Goal: Transaction & Acquisition: Purchase product/service

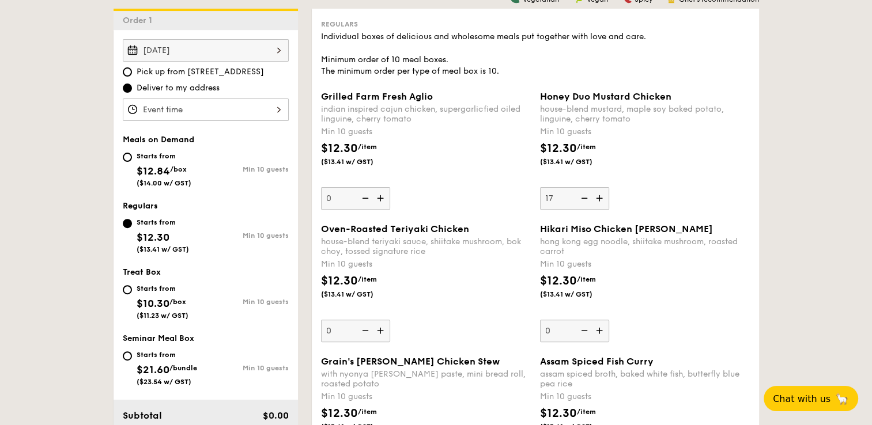
scroll to position [346, 0]
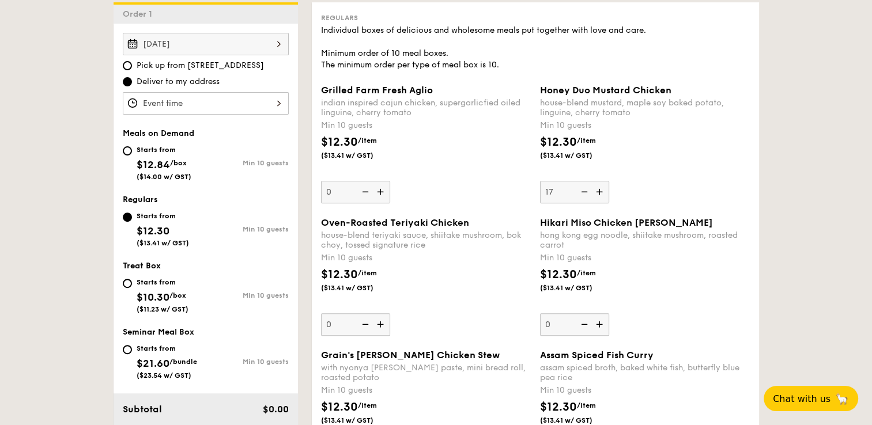
click at [266, 105] on div at bounding box center [206, 103] width 166 height 22
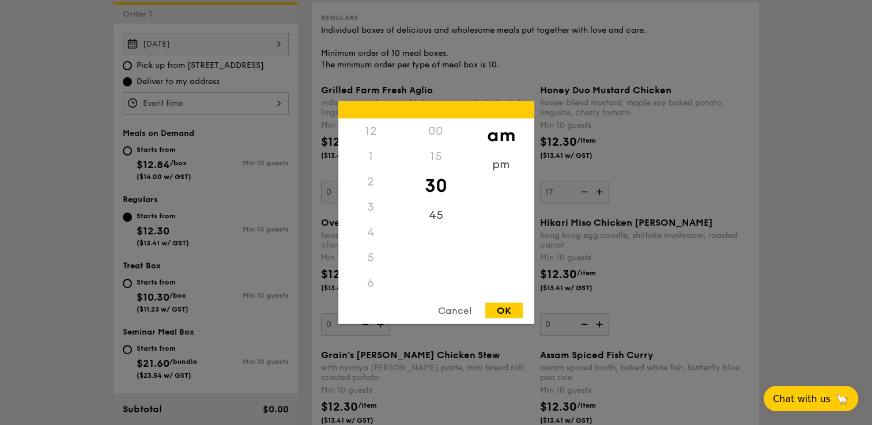
scroll to position [127, 0]
click at [504, 168] on div "pm" at bounding box center [500, 168] width 65 height 33
click at [376, 120] on div "12" at bounding box center [370, 135] width 65 height 33
click at [429, 134] on div "00" at bounding box center [435, 135] width 65 height 33
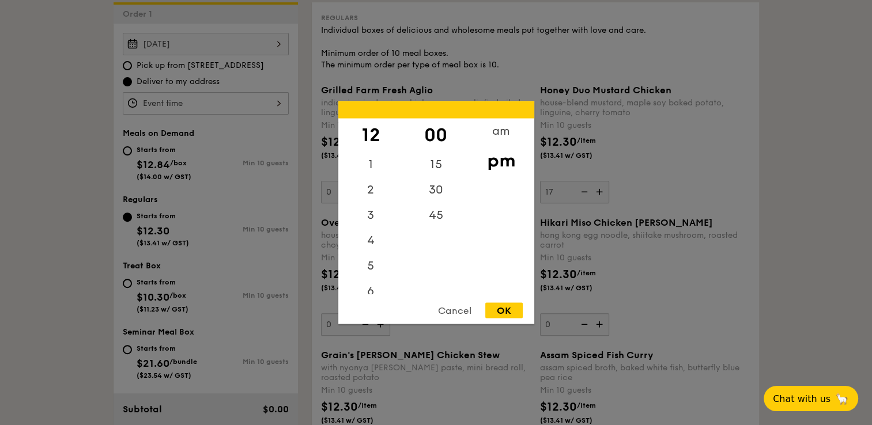
click at [507, 309] on div "OK" at bounding box center [503, 311] width 37 height 16
type input "12:00PM"
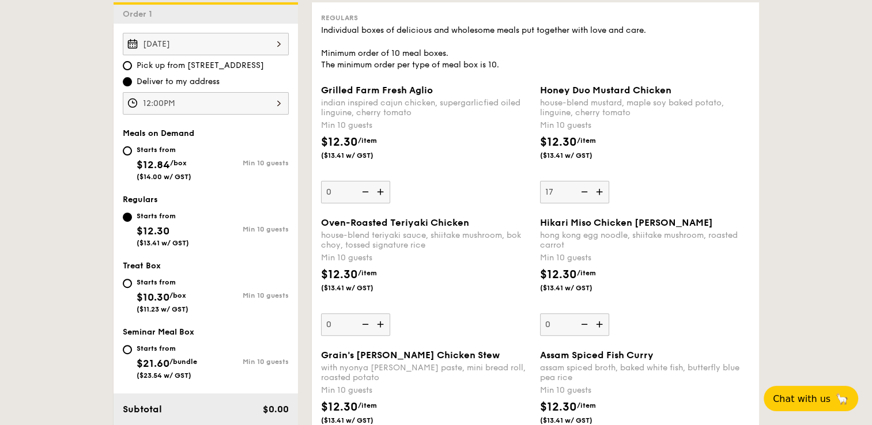
click at [605, 195] on img at bounding box center [600, 192] width 17 height 22
click at [605, 195] on input "17" at bounding box center [574, 192] width 69 height 22
click at [605, 195] on img at bounding box center [600, 192] width 17 height 22
click at [605, 195] on input "18" at bounding box center [574, 192] width 69 height 22
click at [605, 195] on img at bounding box center [600, 192] width 17 height 22
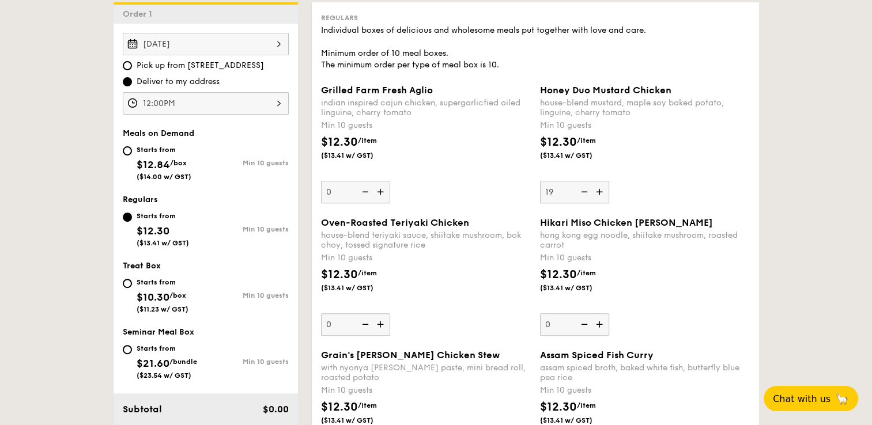
click at [605, 195] on input "19" at bounding box center [574, 192] width 69 height 22
click at [605, 195] on img at bounding box center [600, 192] width 17 height 22
click at [605, 195] on input "20" at bounding box center [574, 192] width 69 height 22
click at [605, 195] on img at bounding box center [600, 192] width 17 height 22
click at [605, 195] on input "21" at bounding box center [574, 192] width 69 height 22
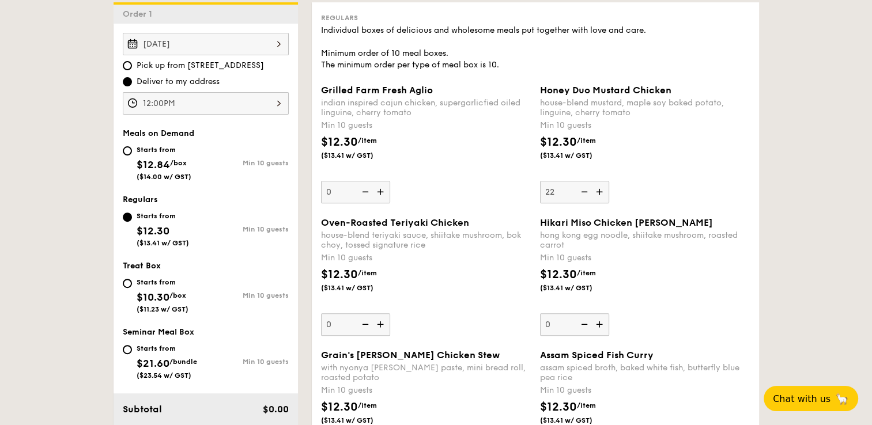
click at [605, 195] on img at bounding box center [600, 192] width 17 height 22
click at [605, 195] on input "22" at bounding box center [574, 192] width 69 height 22
click at [605, 195] on img at bounding box center [600, 192] width 17 height 22
click at [605, 195] on input "23" at bounding box center [574, 192] width 69 height 22
click at [605, 195] on img at bounding box center [600, 192] width 17 height 22
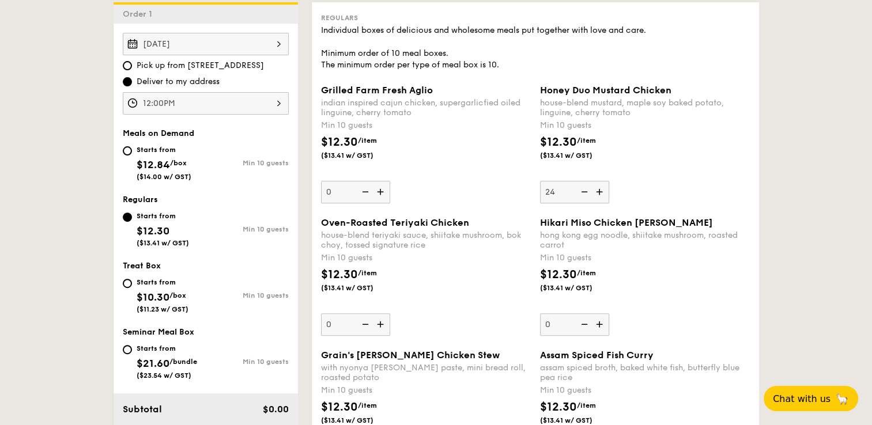
click at [605, 195] on input "24" at bounding box center [574, 192] width 69 height 22
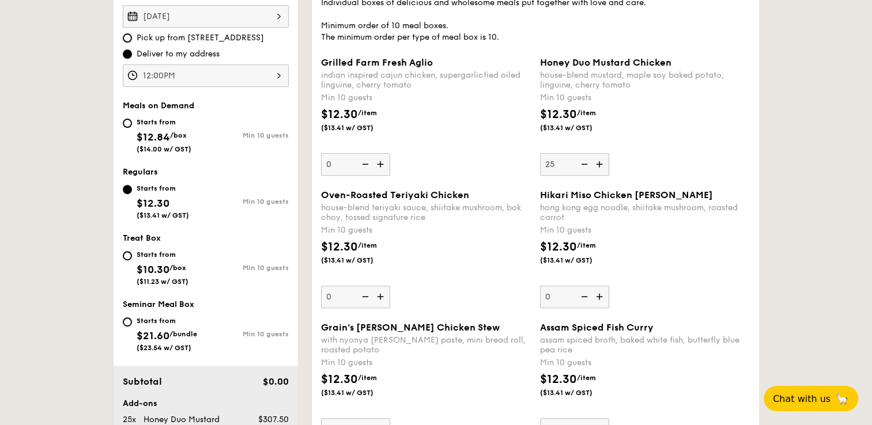
scroll to position [403, 0]
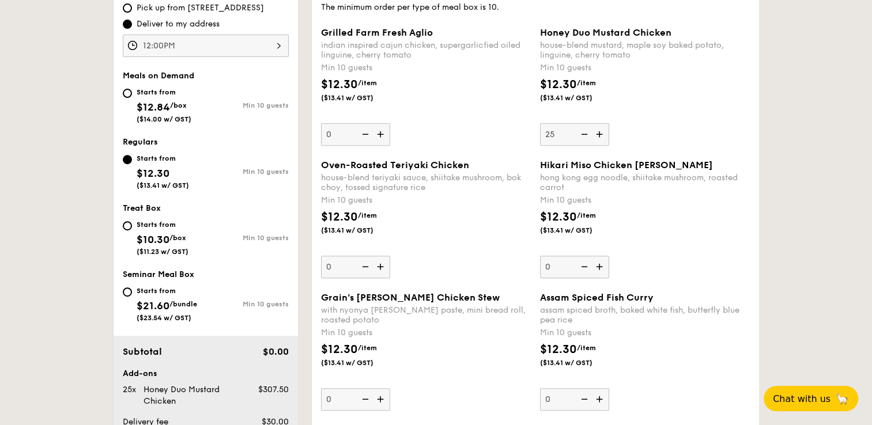
click at [503, 206] on div "Oven-Roasted Teriyaki Chicken house-blend teriyaki sauce, shiitake mushroom, bo…" at bounding box center [426, 219] width 210 height 119
click at [390, 256] on input "0" at bounding box center [355, 267] width 69 height 22
click at [599, 137] on img at bounding box center [600, 134] width 17 height 22
click at [599, 137] on input "25" at bounding box center [574, 134] width 69 height 22
click at [599, 137] on img at bounding box center [600, 134] width 17 height 22
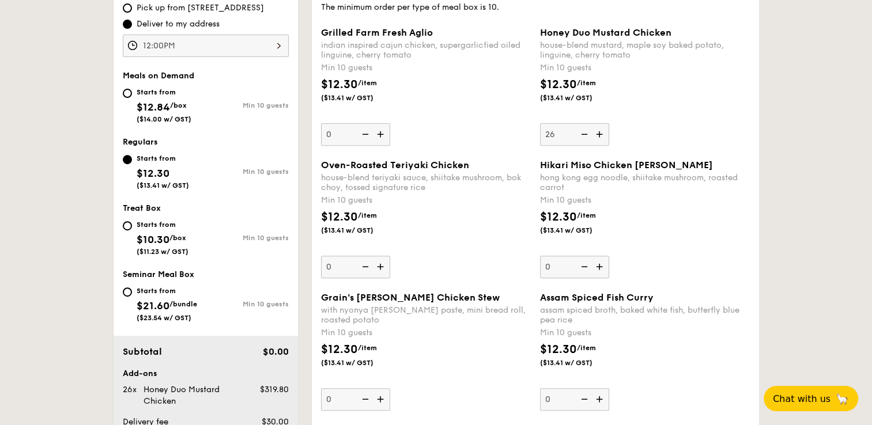
click at [599, 137] on input "26" at bounding box center [574, 134] width 69 height 22
click at [599, 137] on img at bounding box center [600, 134] width 17 height 22
click at [599, 137] on input "27" at bounding box center [574, 134] width 69 height 22
click at [599, 137] on img at bounding box center [600, 134] width 17 height 22
click at [599, 137] on input "28" at bounding box center [574, 134] width 69 height 22
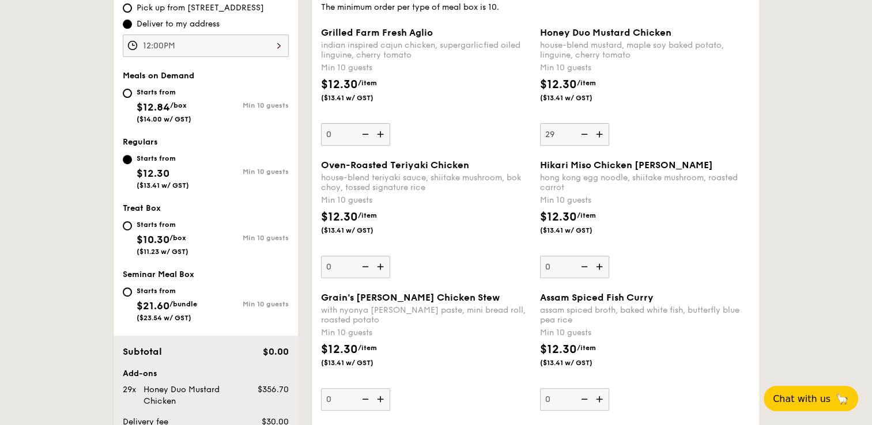
click at [599, 137] on img at bounding box center [600, 134] width 17 height 22
click at [599, 137] on input "29" at bounding box center [574, 134] width 69 height 22
click at [599, 137] on img at bounding box center [600, 134] width 17 height 22
click at [599, 137] on input "30" at bounding box center [574, 134] width 69 height 22
click at [599, 137] on img at bounding box center [600, 134] width 17 height 22
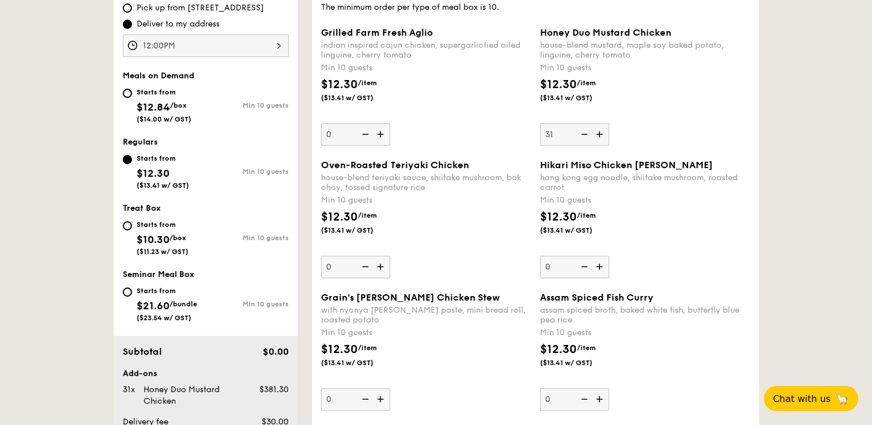
click at [599, 137] on input "31" at bounding box center [574, 134] width 69 height 22
click at [599, 137] on img at bounding box center [600, 134] width 17 height 22
click at [599, 137] on input "32" at bounding box center [574, 134] width 69 height 22
click at [599, 137] on img at bounding box center [600, 134] width 17 height 22
click at [599, 137] on input "33" at bounding box center [574, 134] width 69 height 22
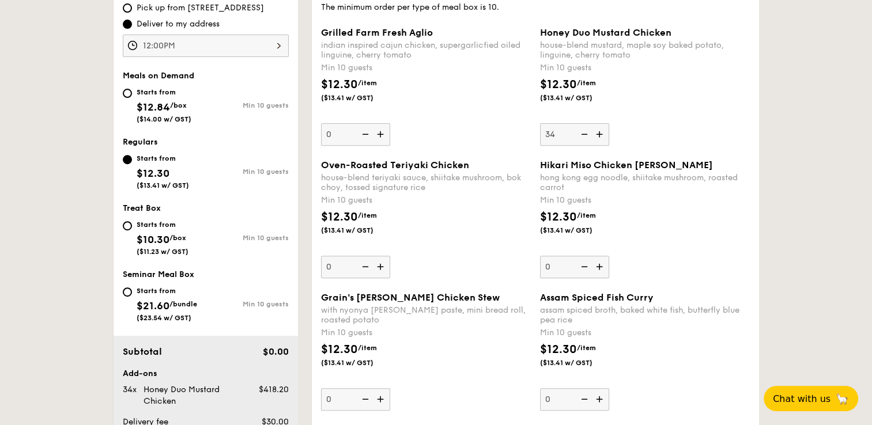
click at [599, 137] on img at bounding box center [600, 134] width 17 height 22
click at [599, 137] on input "34" at bounding box center [574, 134] width 69 height 22
type input "35"
click at [441, 219] on div "$12.30 /item ($13.41 w/ GST)" at bounding box center [425, 229] width 219 height 40
click at [390, 256] on input "0" at bounding box center [355, 267] width 69 height 22
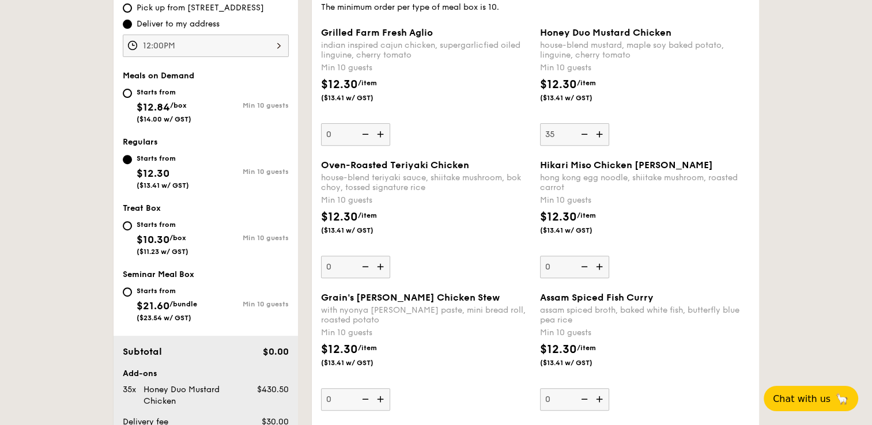
click at [415, 220] on div "$12.30 /item ($13.41 w/ GST)" at bounding box center [425, 229] width 219 height 40
click at [390, 256] on input "0" at bounding box center [355, 267] width 69 height 22
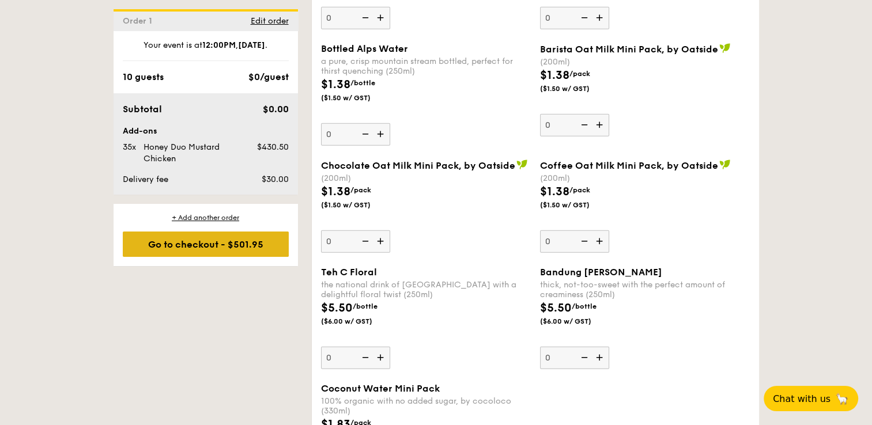
scroll to position [2766, 0]
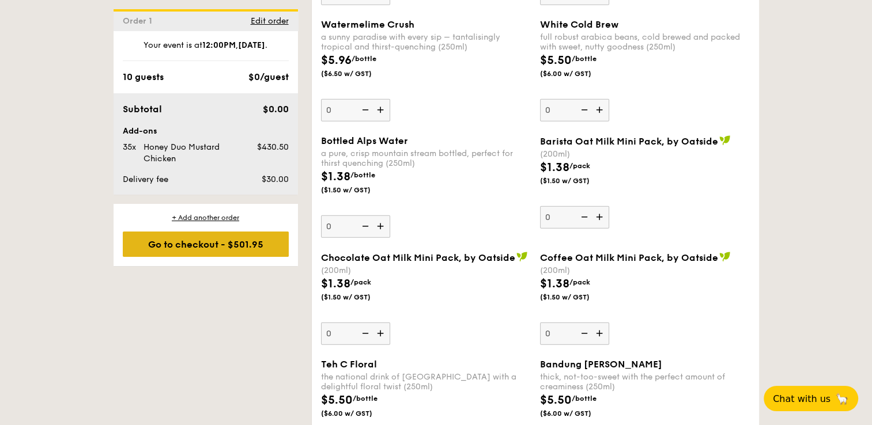
click at [207, 245] on div "Go to checkout - $501.95" at bounding box center [206, 244] width 166 height 25
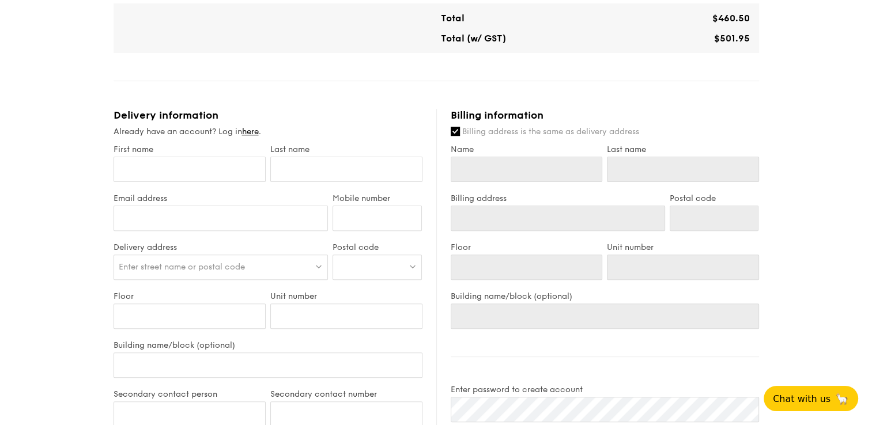
scroll to position [346, 0]
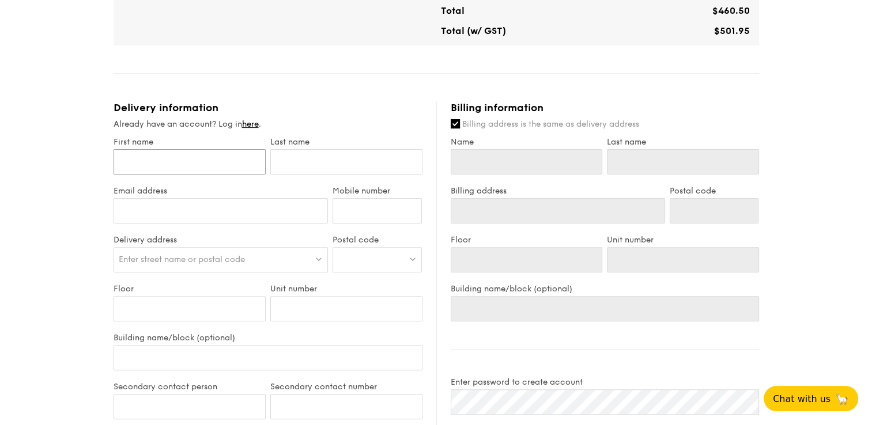
click at [169, 160] on input "First name" at bounding box center [190, 161] width 152 height 25
drag, startPoint x: 184, startPoint y: 155, endPoint x: 188, endPoint y: 164, distance: 9.8
click at [184, 155] on input "First name" at bounding box center [190, 161] width 152 height 25
type input "JIA'EN [PERSON_NAME]"
type input "SU"
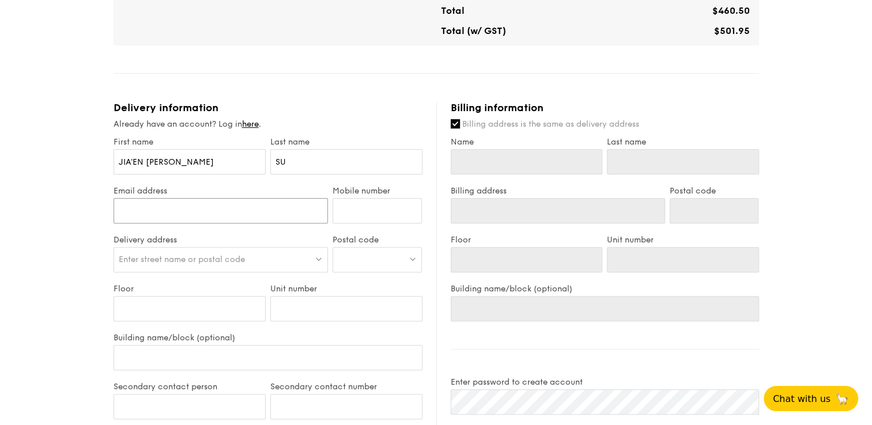
type input "[EMAIL_ADDRESS][DOMAIN_NAME]"
type input "96166223"
type input "JIA'EN [PERSON_NAME] [PERSON_NAME]"
type input "96166223"
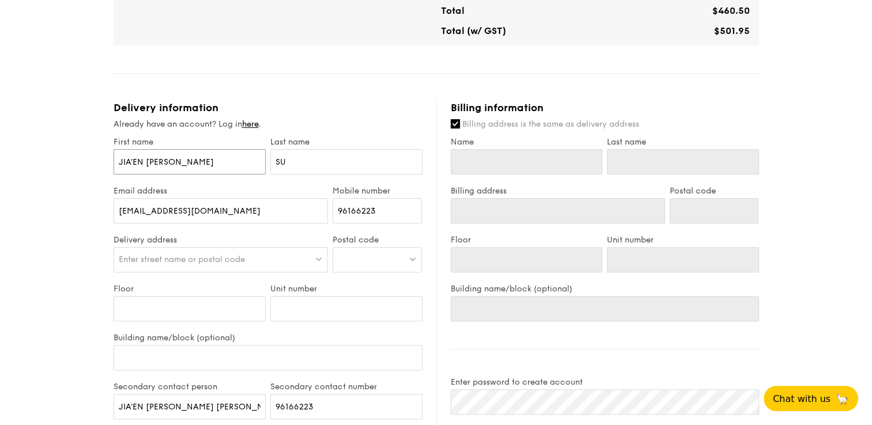
type input "JIA'EN [PERSON_NAME]"
type input "SU"
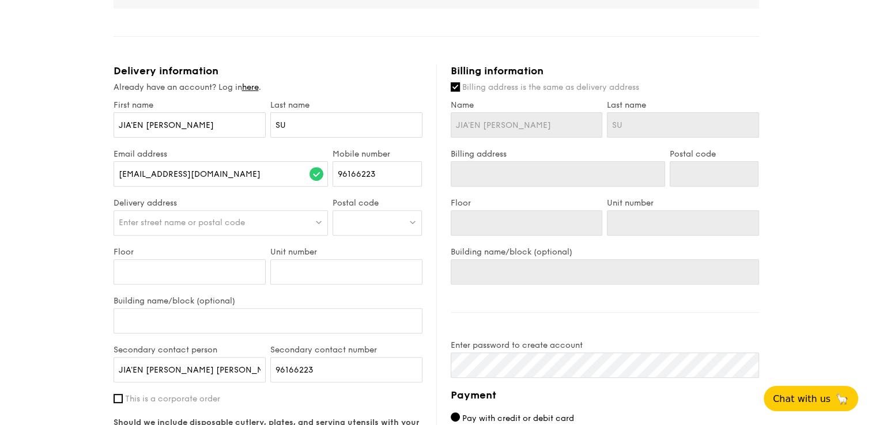
scroll to position [372, 0]
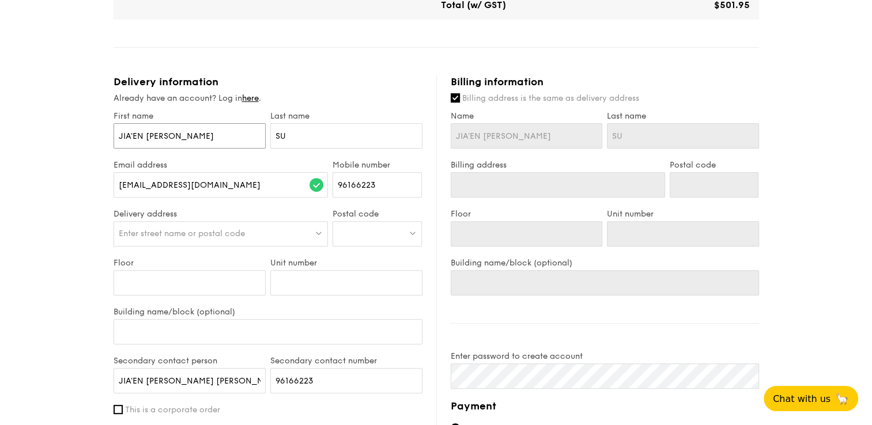
click at [148, 133] on input "JIA'EN [PERSON_NAME]" at bounding box center [190, 135] width 152 height 25
type input "JIA'ENSAMUEL"
type input "JIA'ESAMUEL"
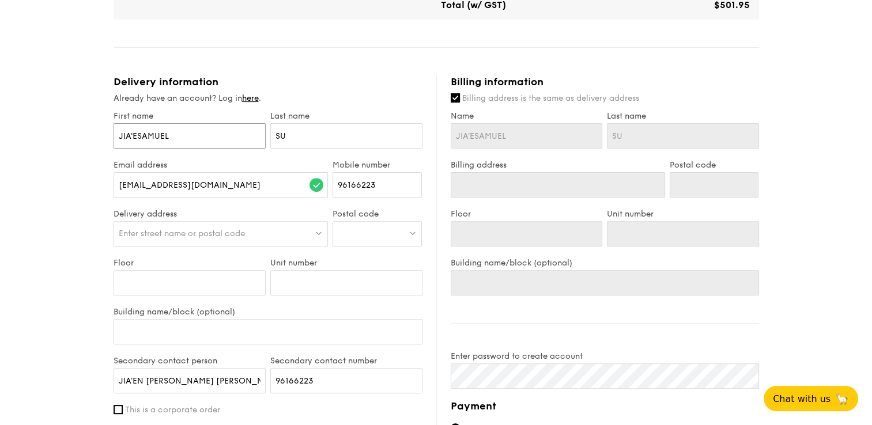
type input "JIA'[PERSON_NAME]"
type input "JIASAMUEL"
type input "JISAMUEL"
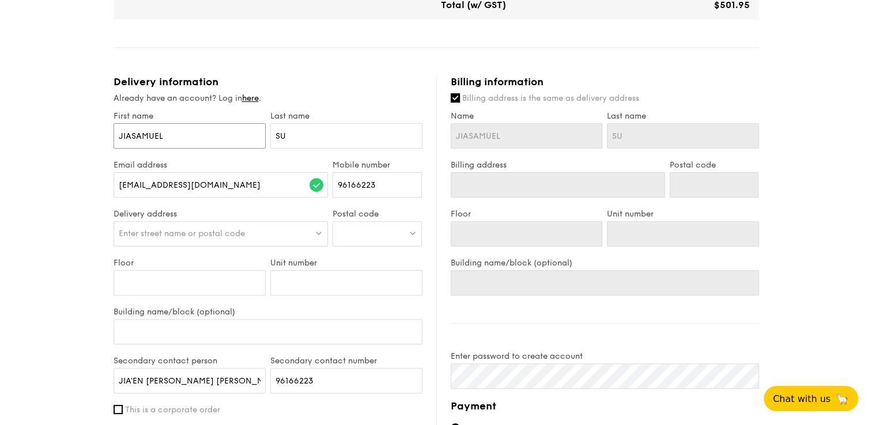
type input "JISAMUEL"
type input "JSAMUEL"
type input "[PERSON_NAME]"
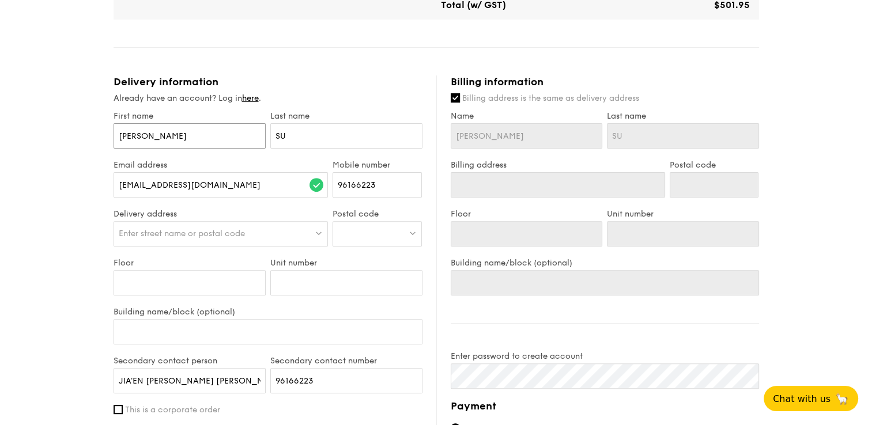
type input "[PERSON_NAME]"
click at [168, 229] on span "Enter street name or postal code" at bounding box center [182, 234] width 126 height 10
type input "46"
click at [159, 229] on input "46" at bounding box center [221, 234] width 214 height 25
drag, startPoint x: 158, startPoint y: 229, endPoint x: 84, endPoint y: 229, distance: 74.3
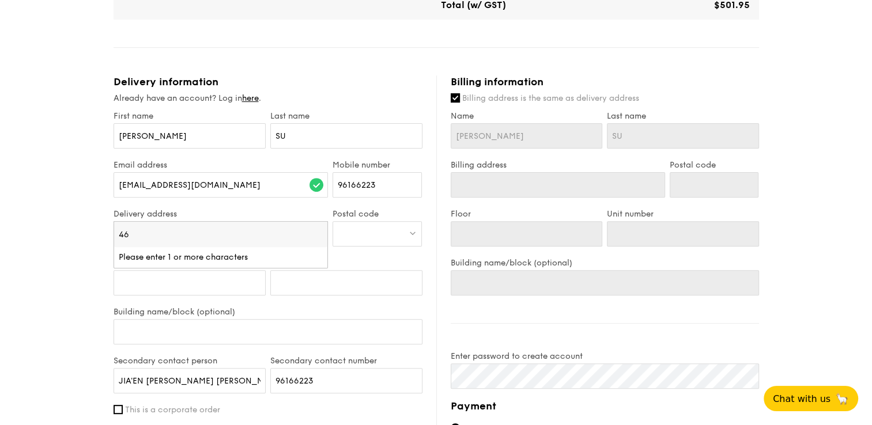
click at [84, 229] on div "1 - Select menu 2 - Select items 3 - Check out Regulars Serving time: [DATE] 12…" at bounding box center [436, 168] width 872 height 1035
click at [195, 234] on span "Enter street name or postal code" at bounding box center [182, 234] width 126 height 10
type input "[STREET_ADDRESS]"
drag, startPoint x: 141, startPoint y: 234, endPoint x: 74, endPoint y: 232, distance: 67.5
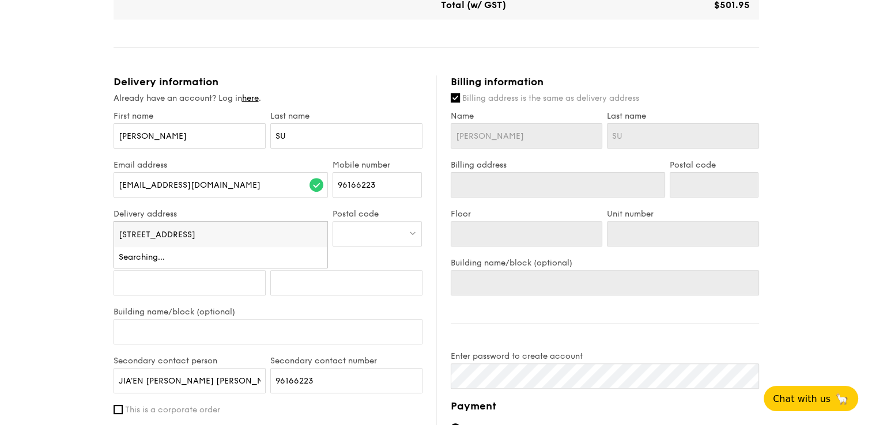
click at [74, 232] on div "1 - Select menu 2 - Select items 3 - Check out Regulars Serving time: [DATE] 12…" at bounding box center [436, 168] width 872 height 1035
click at [138, 229] on span "Enter street name or postal code" at bounding box center [182, 234] width 126 height 10
drag, startPoint x: 141, startPoint y: 234, endPoint x: 124, endPoint y: 233, distance: 17.3
click at [101, 230] on div "1 - Select menu 2 - Select items 3 - Check out Regulars Serving time: [DATE] 12…" at bounding box center [436, 168] width 872 height 1035
click at [128, 232] on span "Enter street name or postal code" at bounding box center [182, 234] width 126 height 10
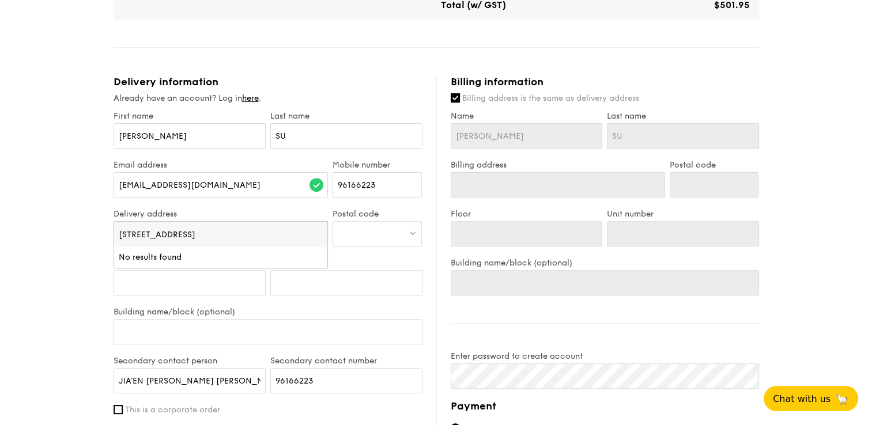
scroll to position [0, 32]
click at [127, 232] on input "[STREET_ADDRESS]" at bounding box center [221, 234] width 214 height 25
click at [266, 233] on input "[STREET_ADDRESS]" at bounding box center [221, 234] width 214 height 25
type input "[STREET_ADDRESS]"
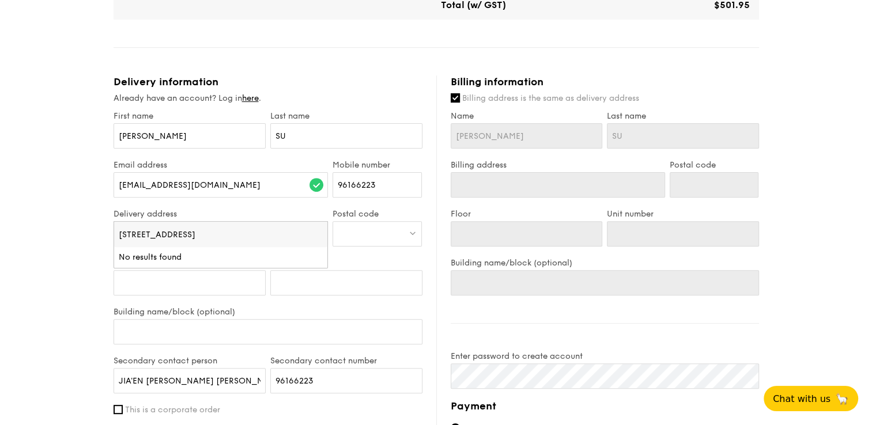
click at [379, 266] on label "Unit number" at bounding box center [346, 263] width 152 height 10
click at [379, 270] on input "Unit number" at bounding box center [346, 282] width 152 height 25
click at [407, 231] on div at bounding box center [377, 233] width 89 height 25
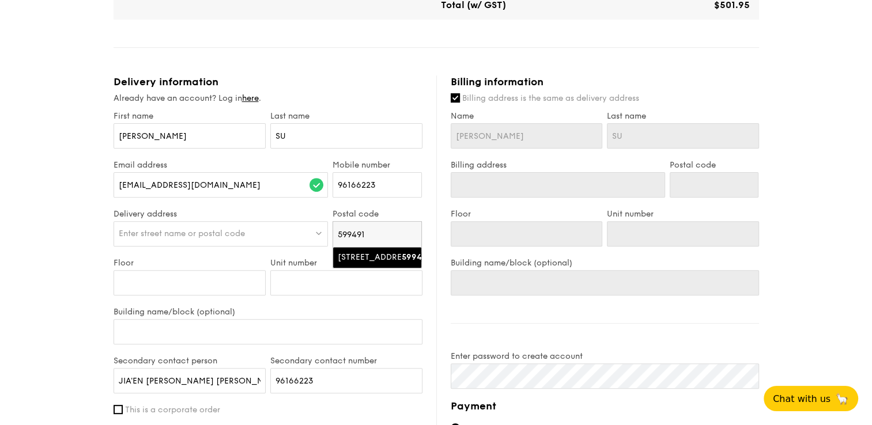
type input "599491"
click at [384, 263] on div "[STREET_ADDRESS]" at bounding box center [367, 258] width 59 height 12
type input "[STREET_ADDRESS]"
type input "599491"
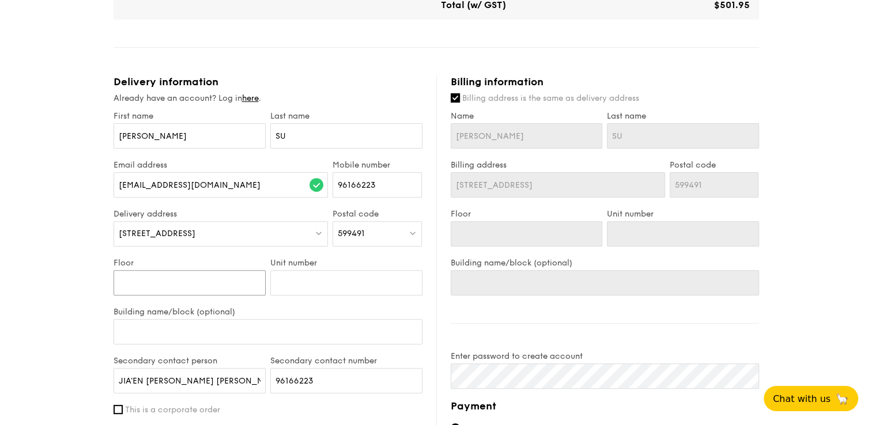
click at [213, 283] on input "Floor" at bounding box center [190, 282] width 152 height 25
type input "0"
type input "04"
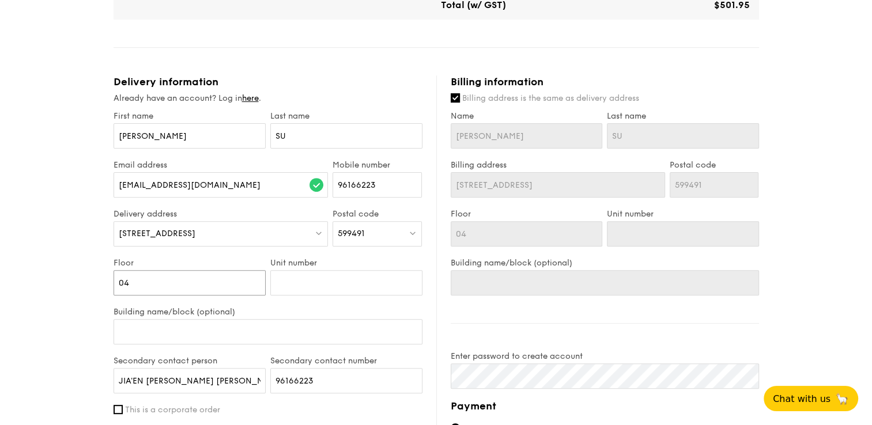
type input "04-"
type input "04-1"
type input "04-11"
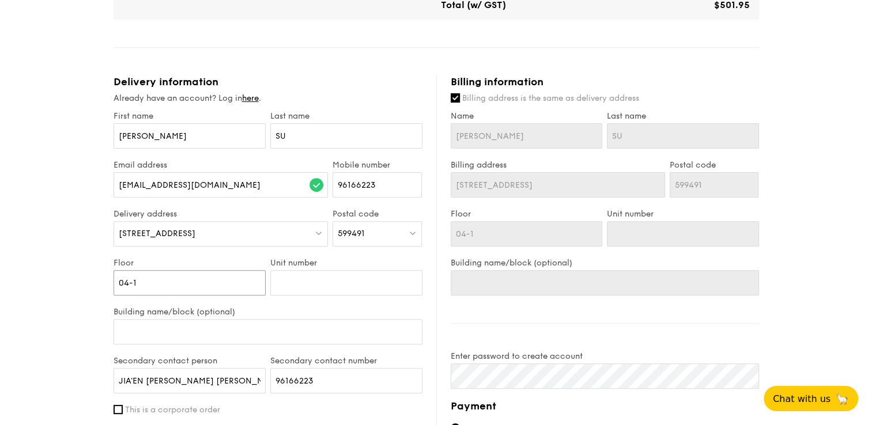
type input "04-11"
click at [304, 282] on input "Unit number" at bounding box center [346, 282] width 152 height 25
type input "1"
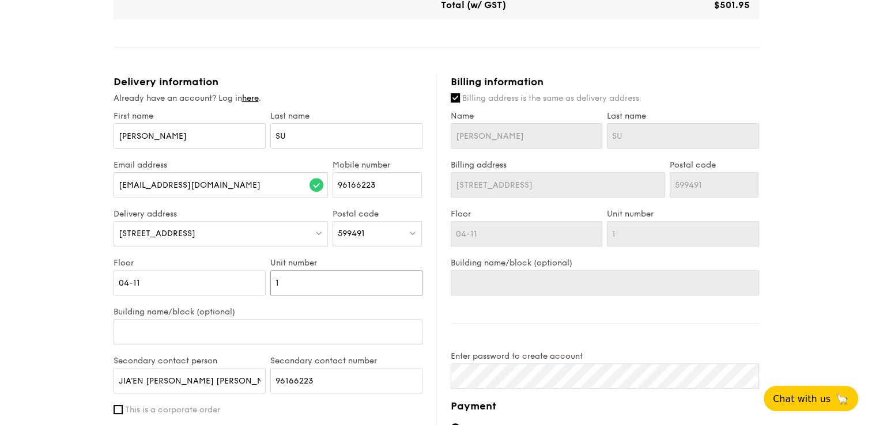
type input "11"
click at [219, 283] on input "04-11" at bounding box center [190, 282] width 152 height 25
type input "04-1"
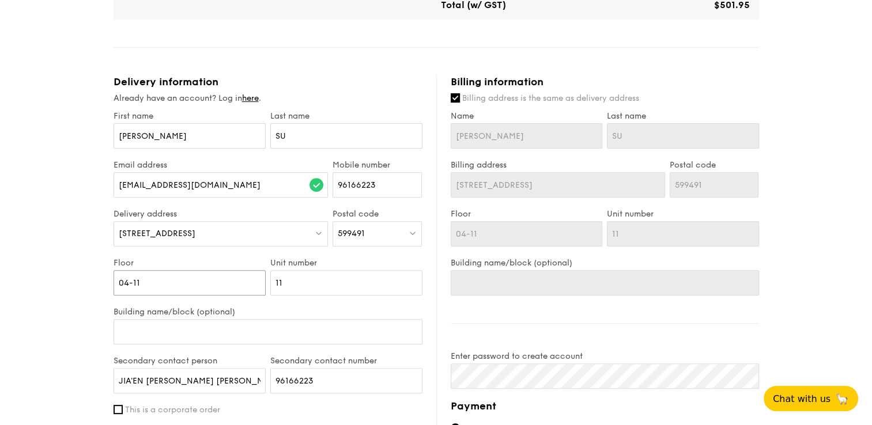
type input "04-1"
type input "04-"
type input "04"
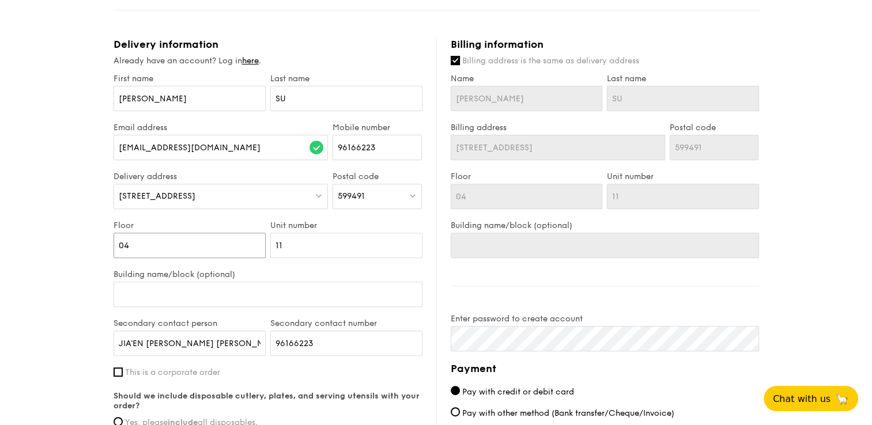
scroll to position [429, 0]
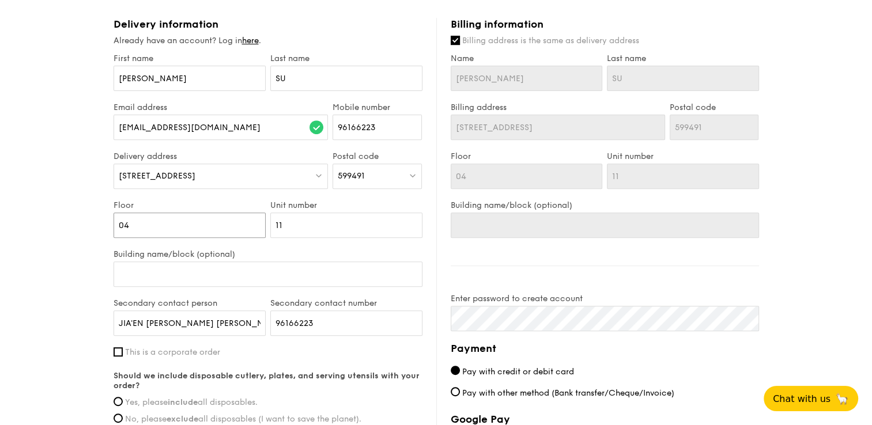
type input "04"
click at [157, 273] on input "Building name/block (optional)" at bounding box center [268, 274] width 309 height 25
type input "S"
type input "SI"
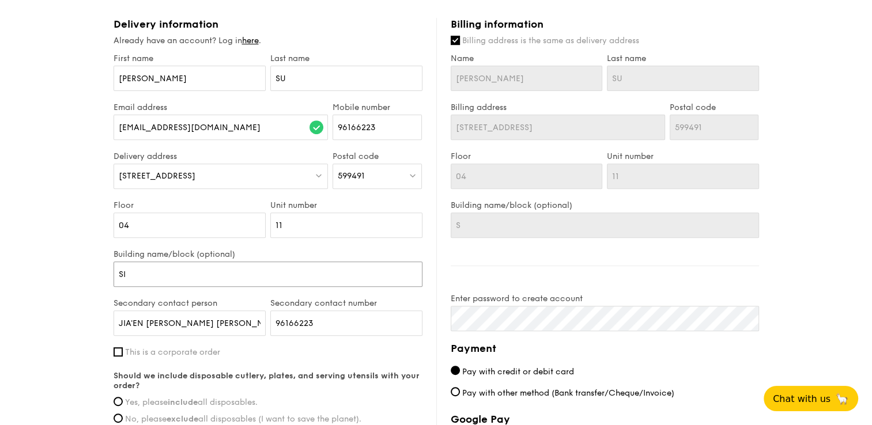
type input "SI"
type input "SIM"
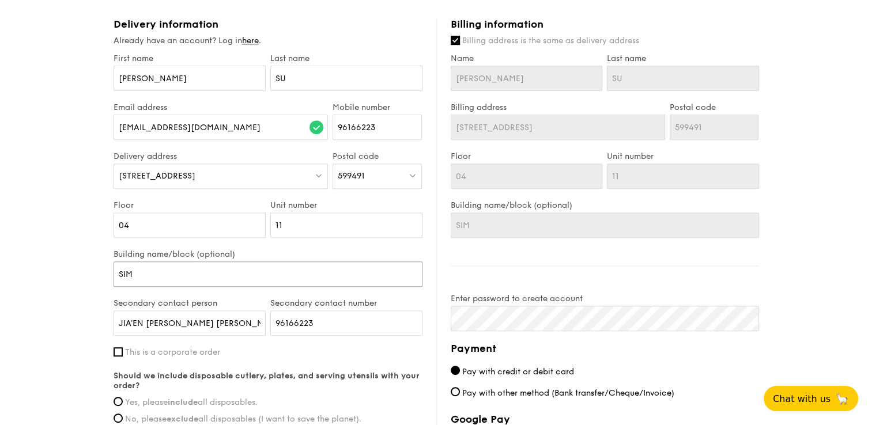
type input "SIM"
type input "SI"
type input "S"
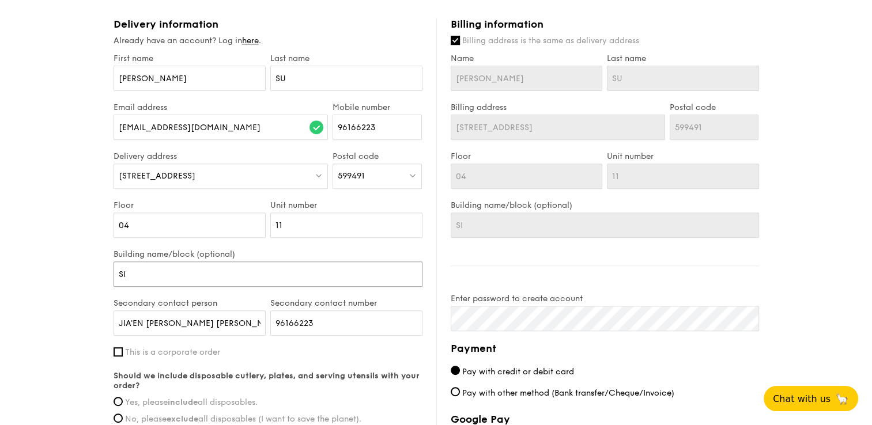
type input "S"
type input "Si"
type input "Sin"
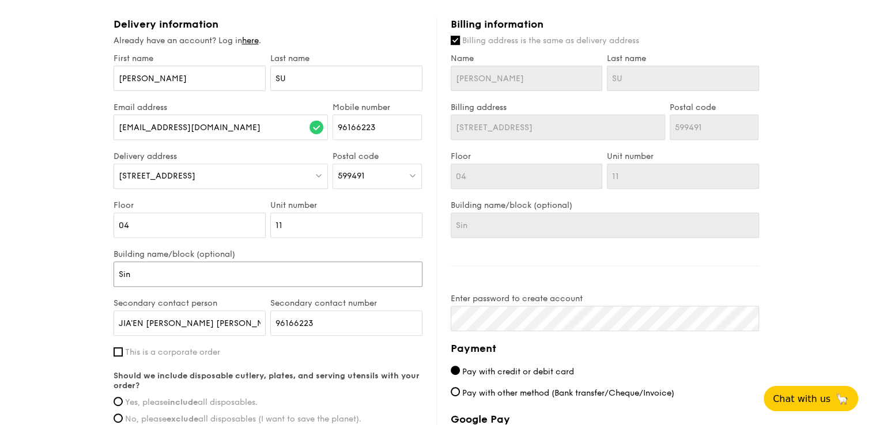
type input "Sing"
type input "Singa"
type input "Singap"
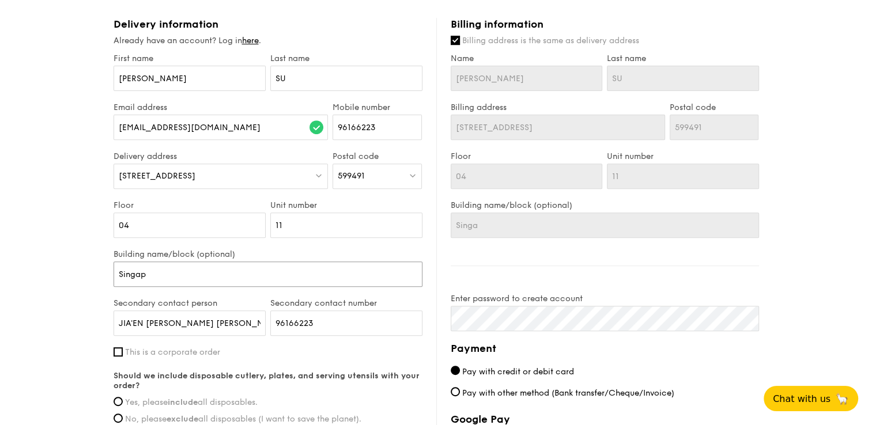
type input "Singap"
type input "Singapo"
type input "Singapor"
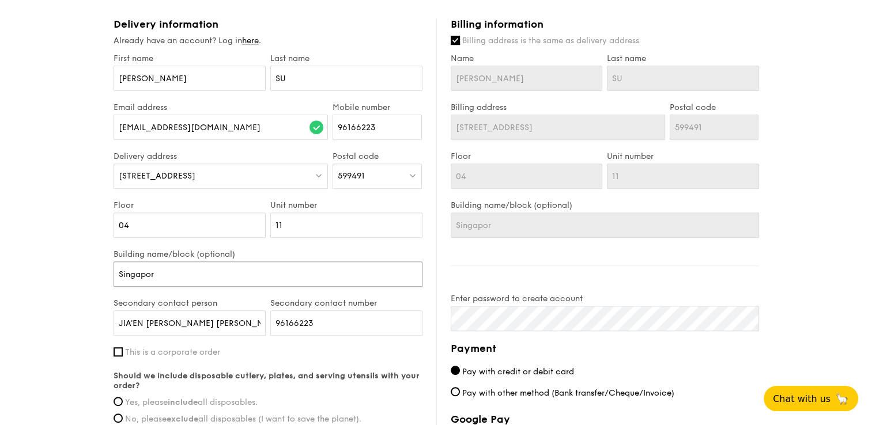
type input "[GEOGRAPHIC_DATA]"
type input "[GEOGRAPHIC_DATA] i"
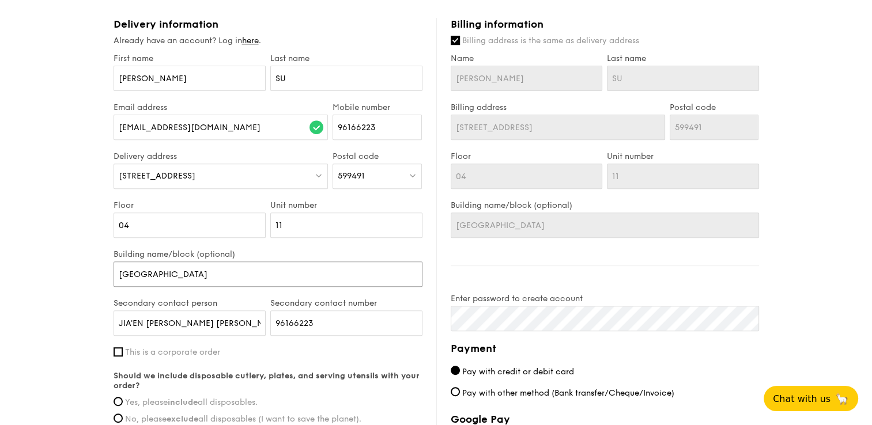
type input "[GEOGRAPHIC_DATA] i"
type input "[GEOGRAPHIC_DATA]"
type input "[GEOGRAPHIC_DATA] I"
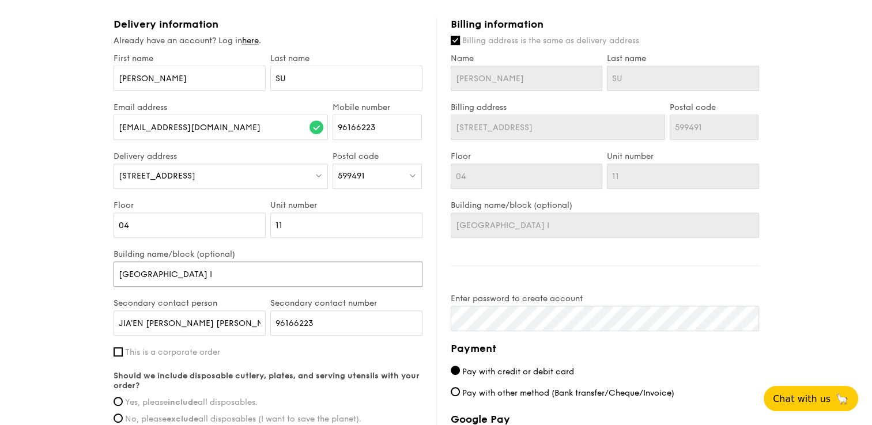
type input "Singapore In"
type input "Singapore Ins"
type input "Singapore Inst"
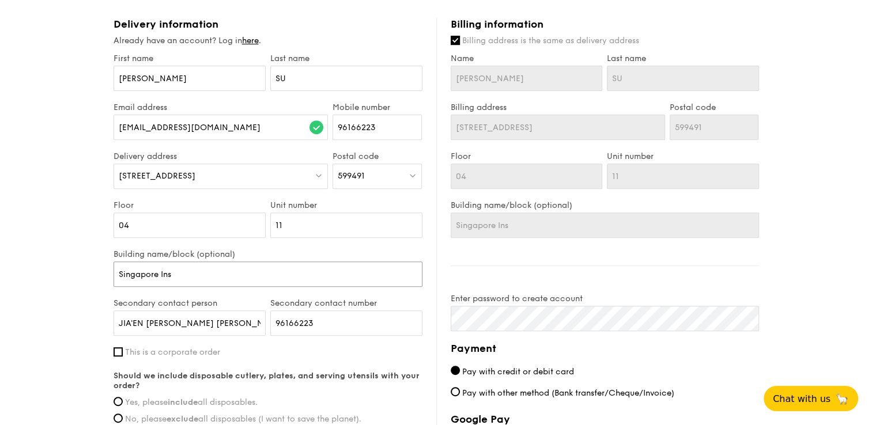
type input "Singapore Inst"
type input "Singapore Insti"
type input "Singapore Instit"
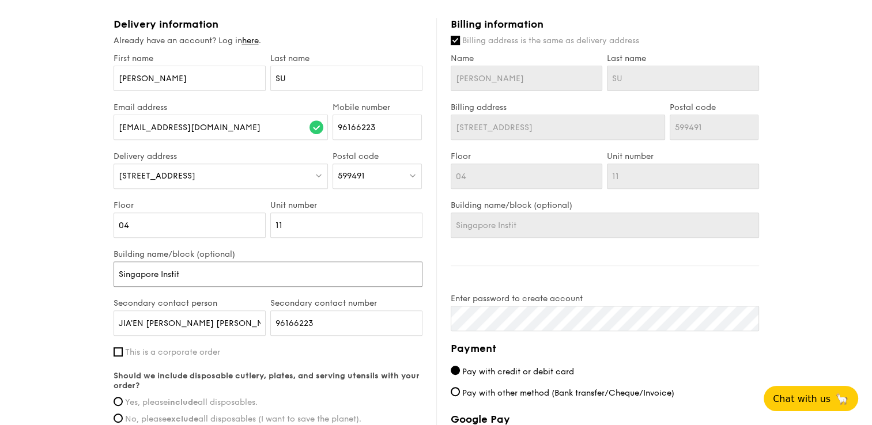
type input "Singapore Institu"
type input "Singapore Institut"
type input "Singapore Institute"
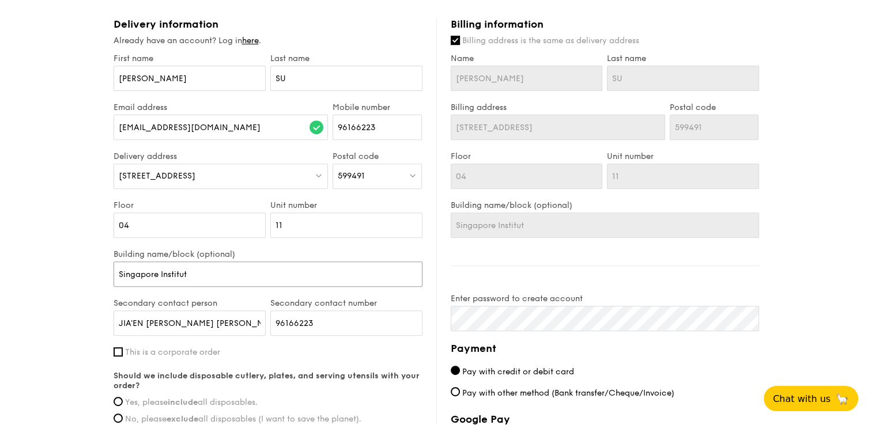
type input "Singapore Institute"
type input "Singapore Institute of"
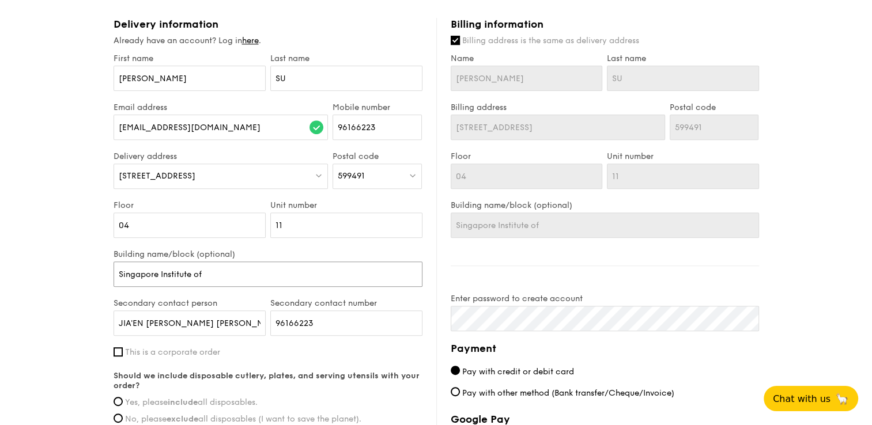
type input "Singapore Institute of"
type input "Singapore Institute of M"
type input "Singapore Institute of Ma"
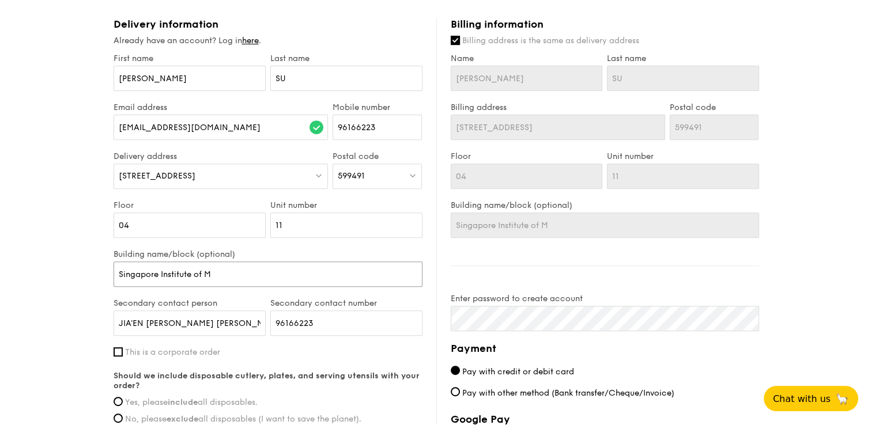
type input "Singapore Institute of Ma"
type input "Singapore Institute of Man"
type input "Singapore Institute of Mana"
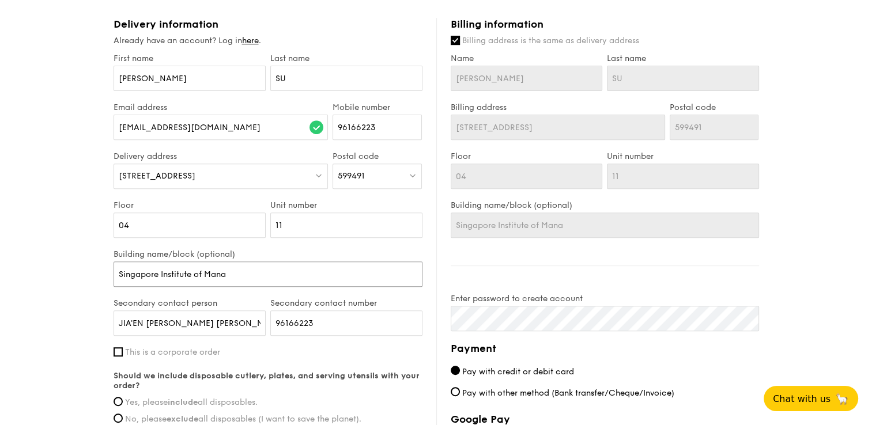
type input "[GEOGRAPHIC_DATA]"
type input "Singapore Institute of [GEOGRAPHIC_DATA]"
type input "Singapore Institute of Managemne"
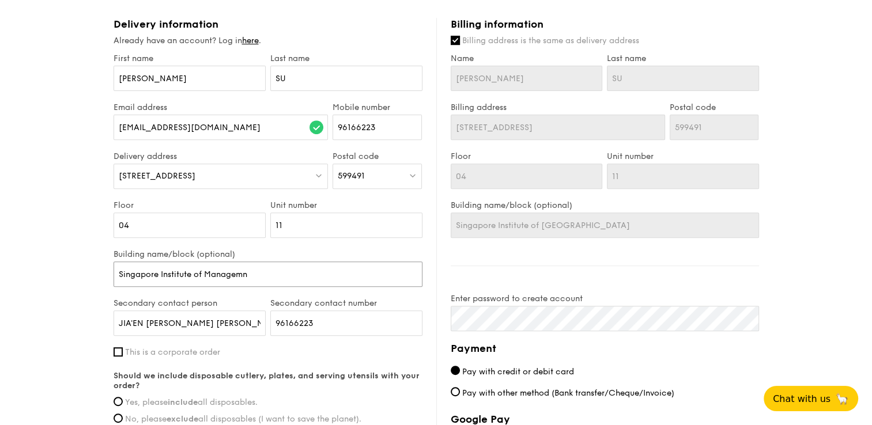
type input "Singapore Institute of Managemne"
type input "Singapore Institute of Managemnet"
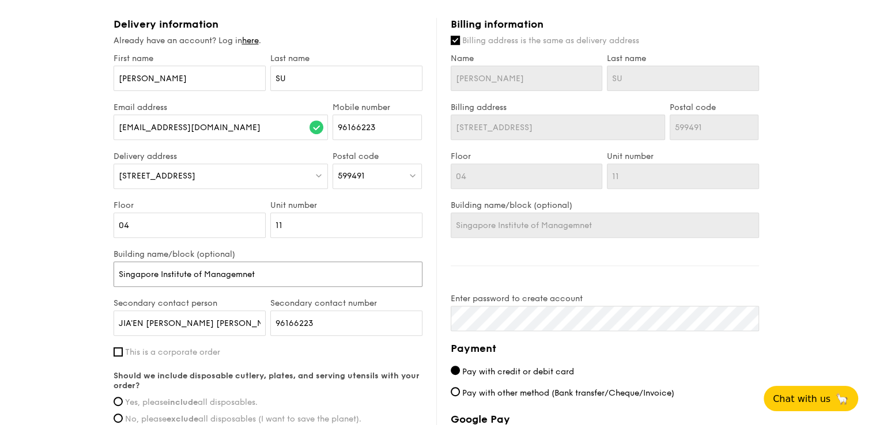
type input "Singapore Institute of Managemnet"
type input "Singapore Institute of Managemne"
type input "Singapore Institute of Managemn"
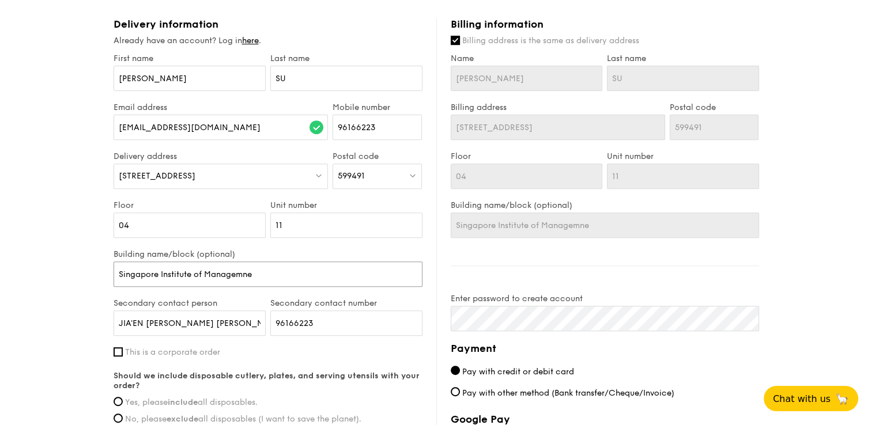
type input "Singapore Institute of Managemn"
type input "Singapore Institute of Managemne"
type input "Singapore Institute of Managemn"
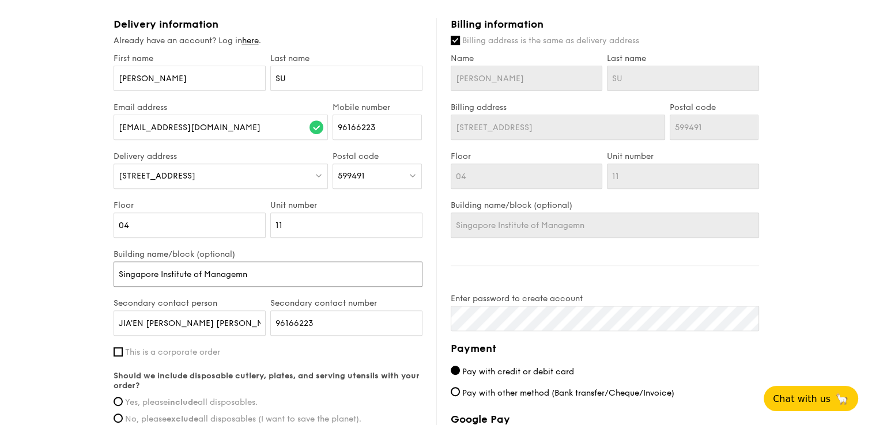
type input "Singapore Institute of [GEOGRAPHIC_DATA]"
type input "Singapore Institute of Manageme"
type input "Singapore Institute of Managemen"
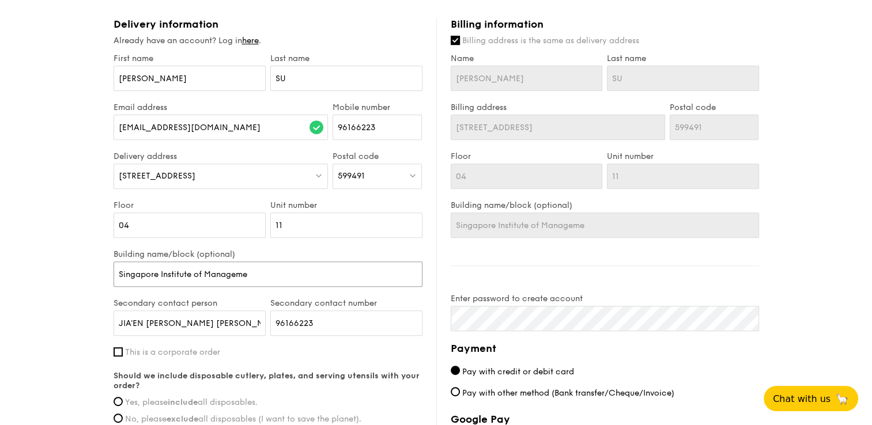
type input "Singapore Institute of Managemen"
type input "Singapore Institute of Management"
drag, startPoint x: 213, startPoint y: 319, endPoint x: 98, endPoint y: 324, distance: 115.3
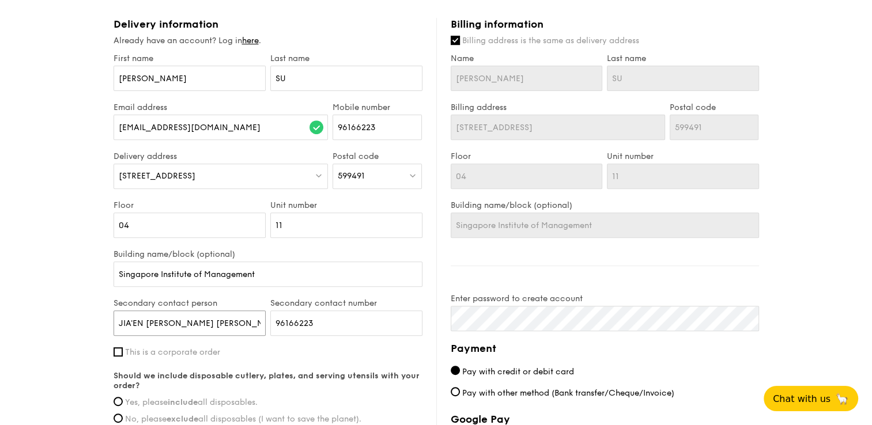
click at [98, 324] on div "1 - Select menu 2 - Select items 3 - Check out Regulars Serving time: [DATE] 12…" at bounding box center [436, 111] width 872 height 1035
click at [327, 322] on input "96166223" at bounding box center [346, 323] width 152 height 25
type input "9"
click at [177, 330] on input "Secondary contact person" at bounding box center [190, 323] width 152 height 25
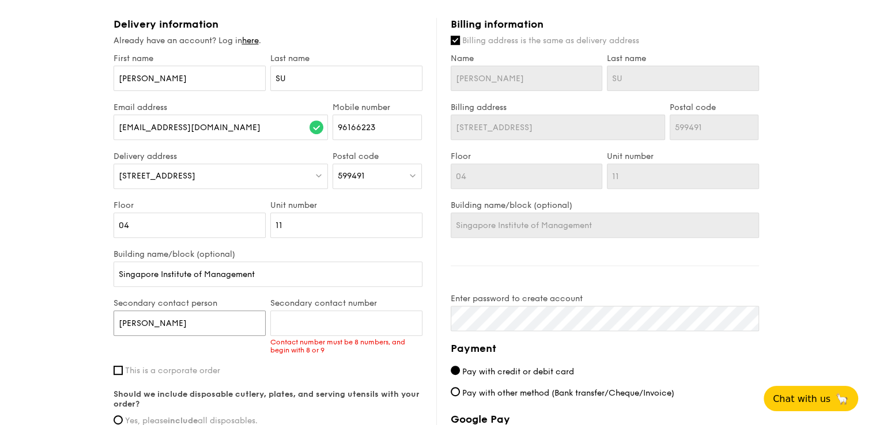
type input "[PERSON_NAME]"
click at [333, 326] on input "Secondary contact number" at bounding box center [346, 323] width 152 height 25
click at [312, 319] on input "Secondary contact number" at bounding box center [346, 323] width 152 height 25
paste input "96833063"
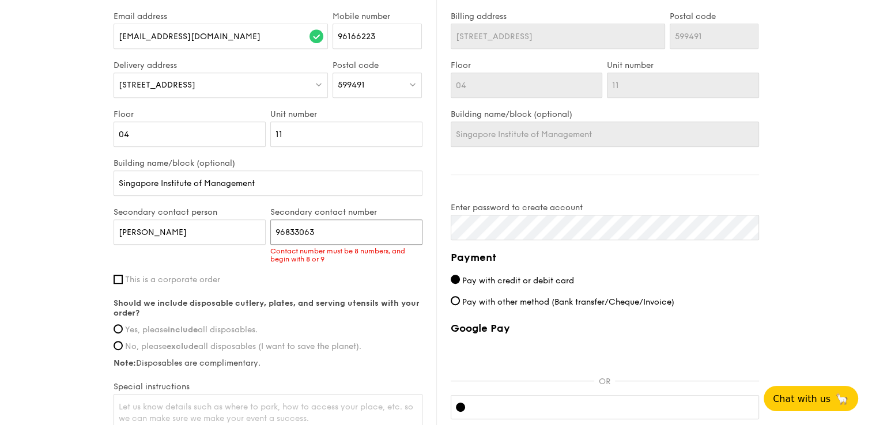
scroll to position [545, 0]
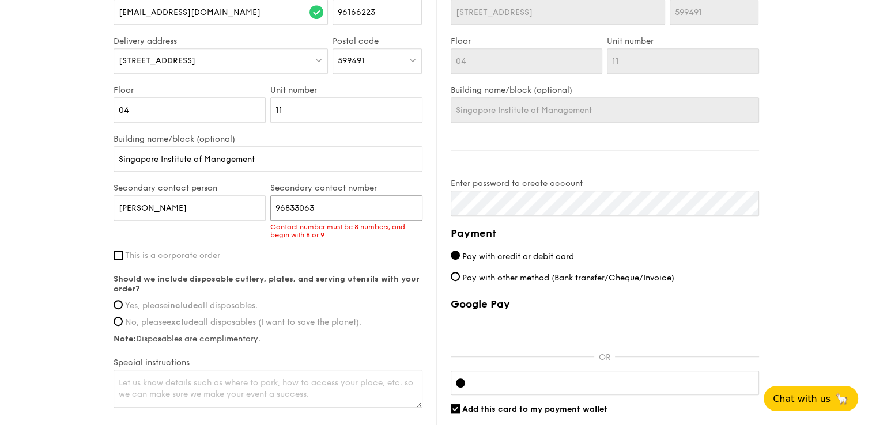
type input "96833063"
click at [278, 252] on div "First name [PERSON_NAME] Last name SU Email address [PERSON_NAME][EMAIL_ADDRESS…" at bounding box center [268, 174] width 309 height 472
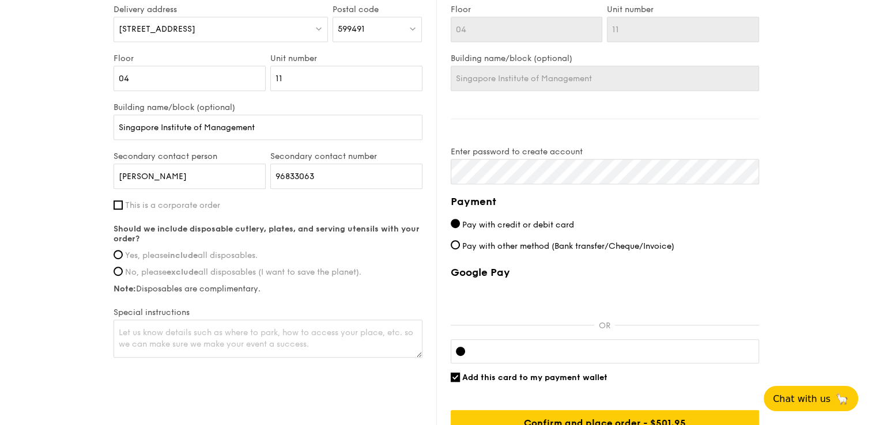
scroll to position [634, 0]
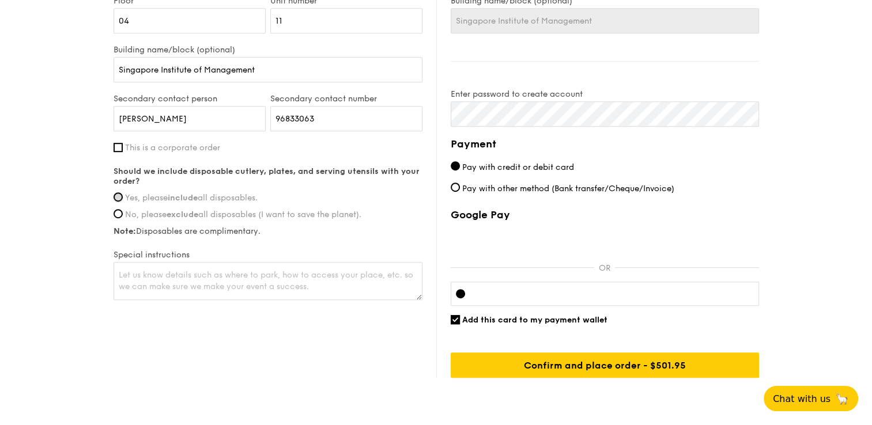
click at [122, 196] on input "Yes, please include all disposables." at bounding box center [118, 196] width 9 height 9
radio input "true"
click at [123, 149] on label "This is a corporate order" at bounding box center [268, 148] width 309 height 10
click at [123, 149] on input "This is a corporate order" at bounding box center [118, 147] width 9 height 9
checkbox input "true"
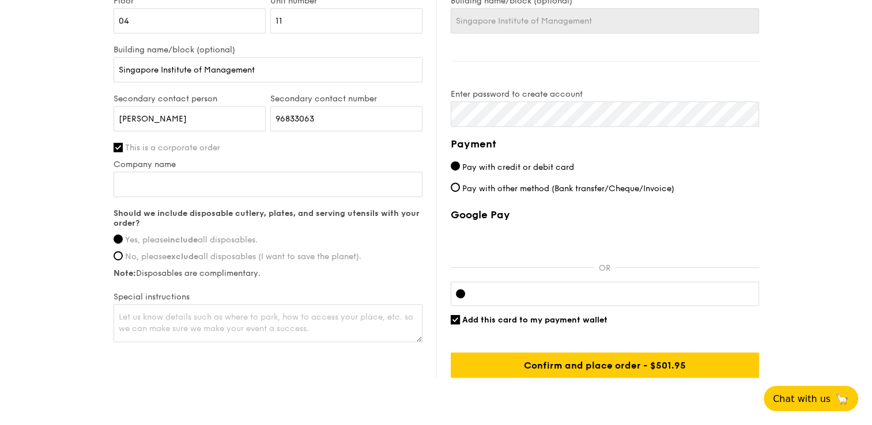
drag, startPoint x: 142, startPoint y: 169, endPoint x: 145, endPoint y: 176, distance: 8.0
click at [142, 169] on div "Company name" at bounding box center [268, 184] width 309 height 49
click at [145, 180] on input "Company name" at bounding box center [268, 184] width 309 height 25
click at [177, 182] on input "St Luke's Eldercare" at bounding box center [268, 184] width 309 height 25
type input "St Luke's ElderCare"
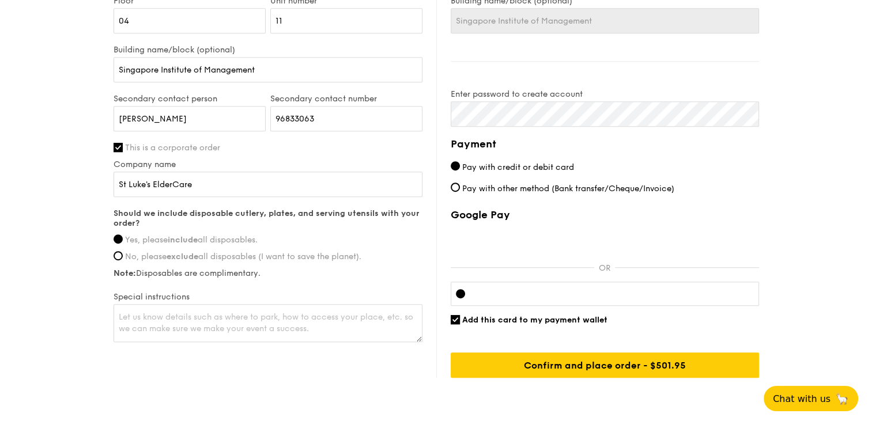
click at [411, 243] on label "Yes, please include all disposables." at bounding box center [268, 240] width 309 height 10
click at [123, 243] on input "Yes, please include all disposables." at bounding box center [118, 239] width 9 height 9
click at [277, 316] on textarea at bounding box center [268, 323] width 309 height 38
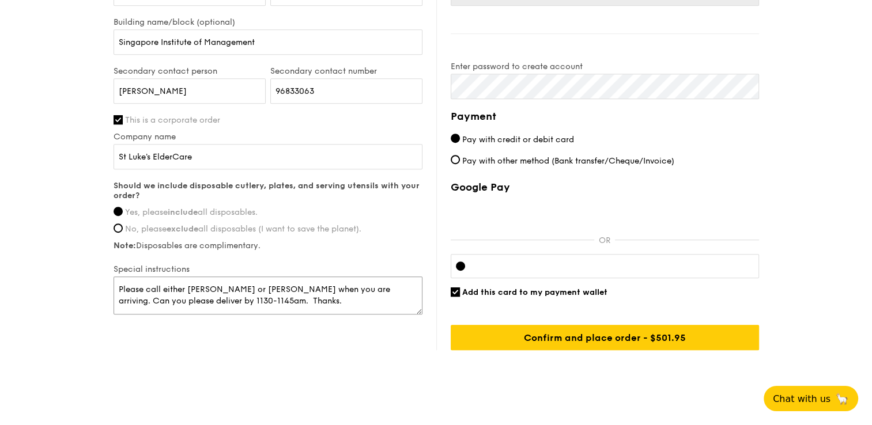
scroll to position [676, 0]
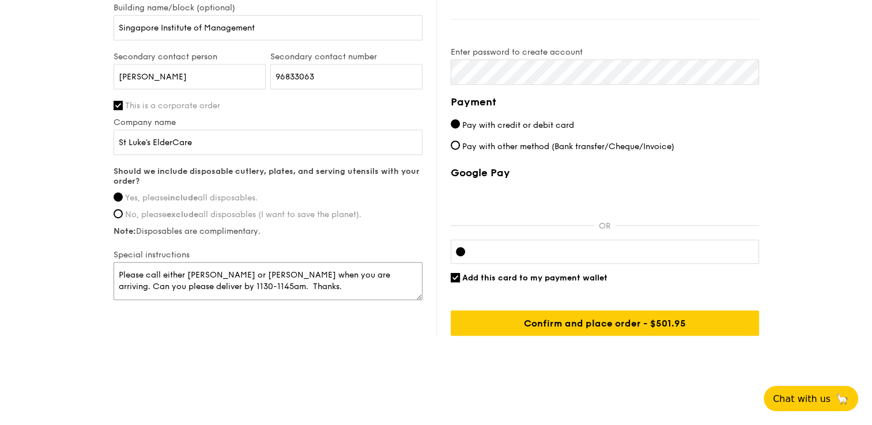
type textarea "Please call either [PERSON_NAME] or [PERSON_NAME] when you are arriving. Can yo…"
click at [456, 277] on input "Add this card to my payment wallet" at bounding box center [455, 277] width 9 height 9
checkbox input "false"
click at [519, 257] on div at bounding box center [605, 252] width 308 height 24
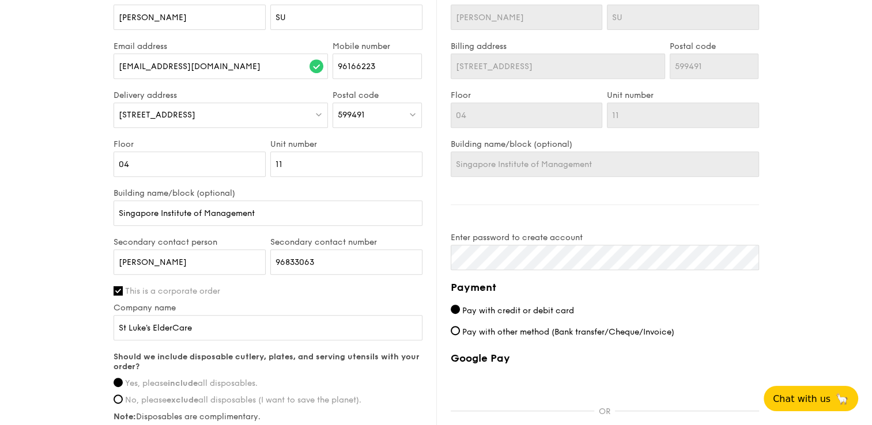
scroll to position [634, 0]
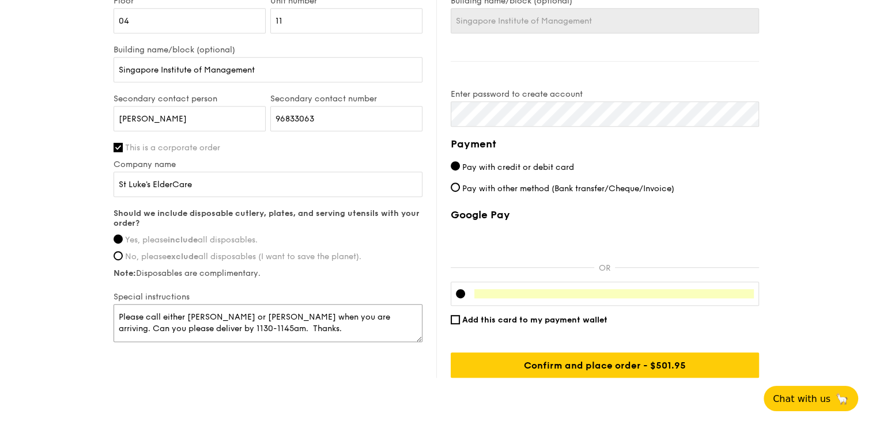
click at [219, 313] on textarea "Please call either [PERSON_NAME] or [PERSON_NAME] when you are arriving. Can yo…" at bounding box center [268, 323] width 309 height 38
paste textarea "9683 3063"
drag, startPoint x: 330, startPoint y: 315, endPoint x: 325, endPoint y: 319, distance: 6.5
click at [330, 315] on textarea "Please call either [PERSON_NAME] ([PHONE_NUMBER]) or [PERSON_NAME] (9683 3063) …" at bounding box center [268, 323] width 309 height 38
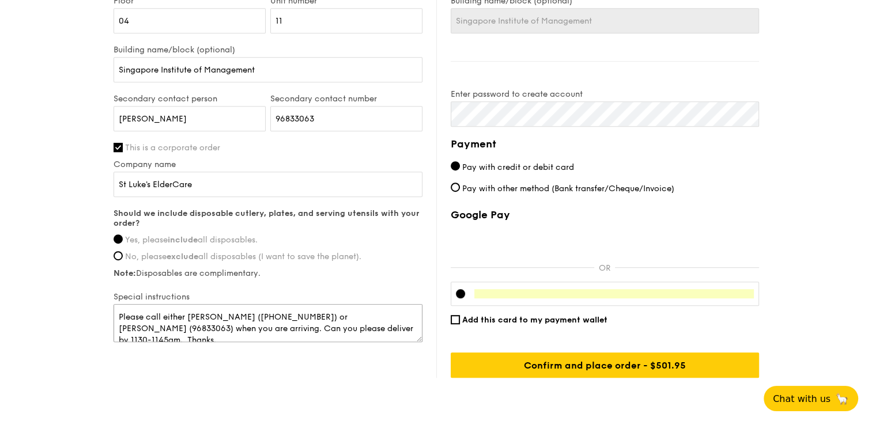
click at [154, 324] on textarea "Please call either [PERSON_NAME] ([PHONE_NUMBER]) or [PERSON_NAME] (96833063) w…" at bounding box center [268, 323] width 309 height 38
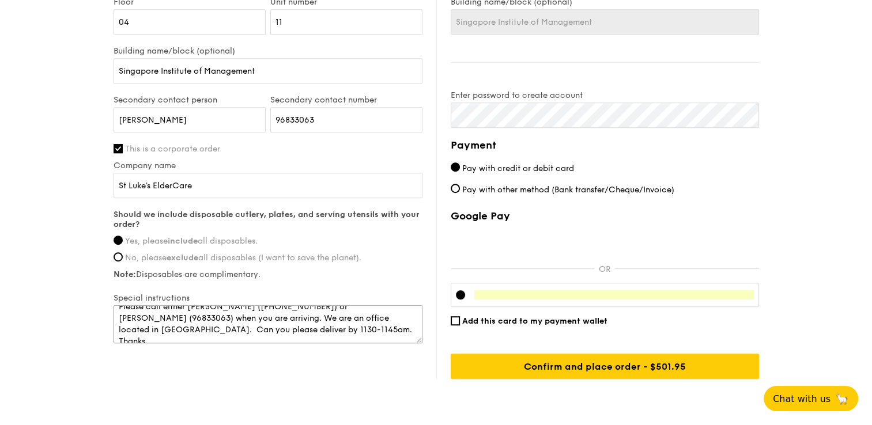
scroll to position [676, 0]
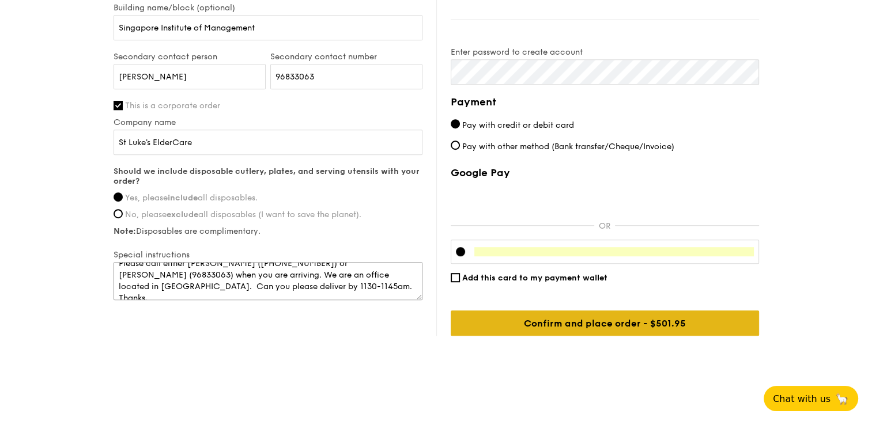
type textarea "Please call either [PERSON_NAME] ([PHONE_NUMBER]) or [PERSON_NAME] (96833063) w…"
click at [609, 323] on input "Confirm and place order - $501.95" at bounding box center [605, 323] width 308 height 25
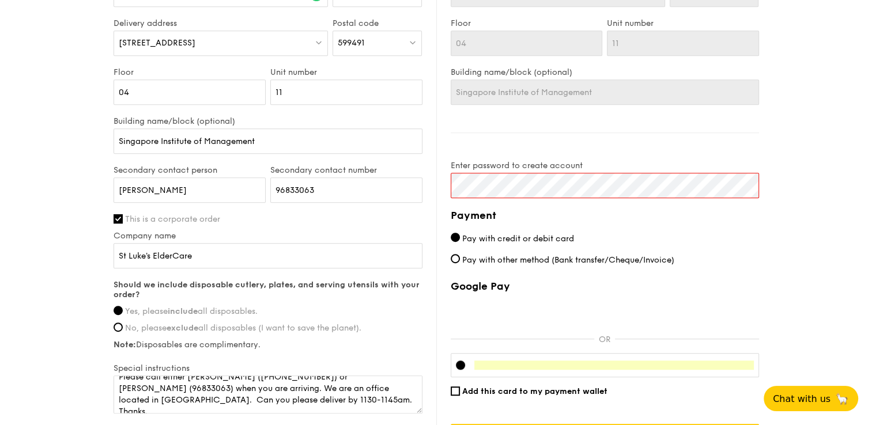
scroll to position [561, 0]
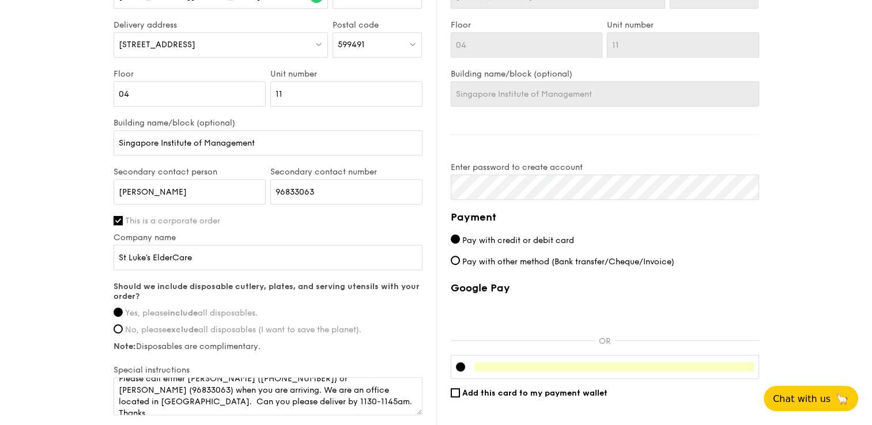
click at [456, 139] on div "Billing information Billing address is the same as delivery address Name [PERSO…" at bounding box center [597, 168] width 323 height 565
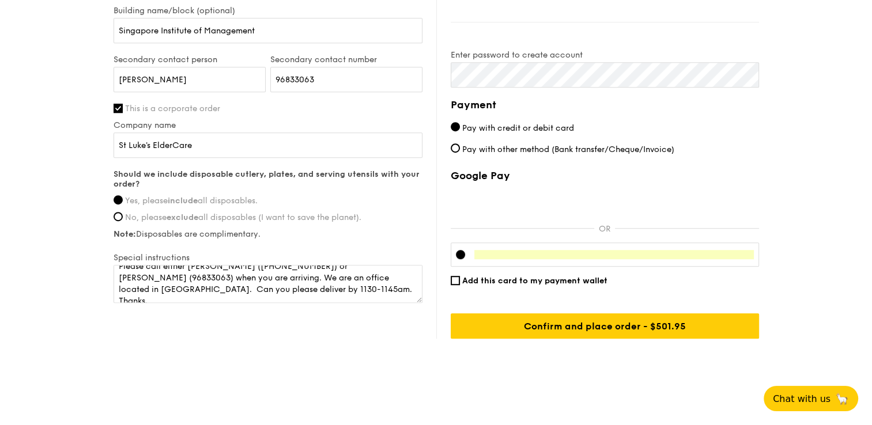
scroll to position [676, 0]
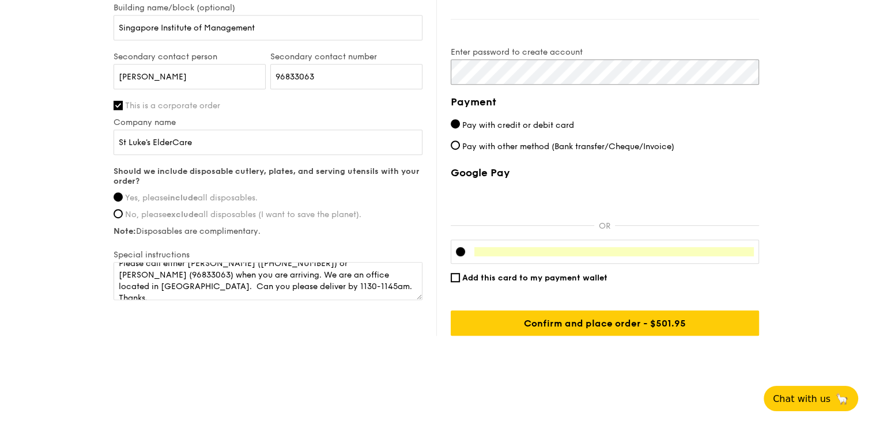
click at [429, 69] on div "Delivery information Already have an account? Log in here . First name [PERSON_…" at bounding box center [436, 53] width 645 height 565
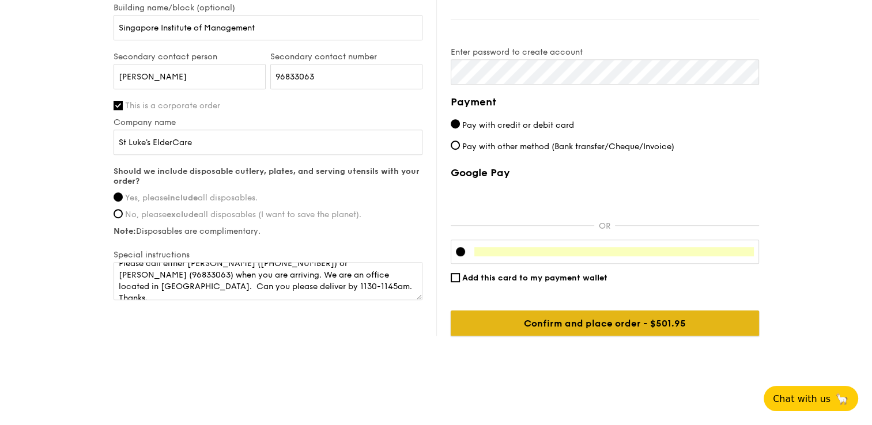
click at [615, 323] on input "Confirm and place order - $501.95" at bounding box center [605, 323] width 308 height 25
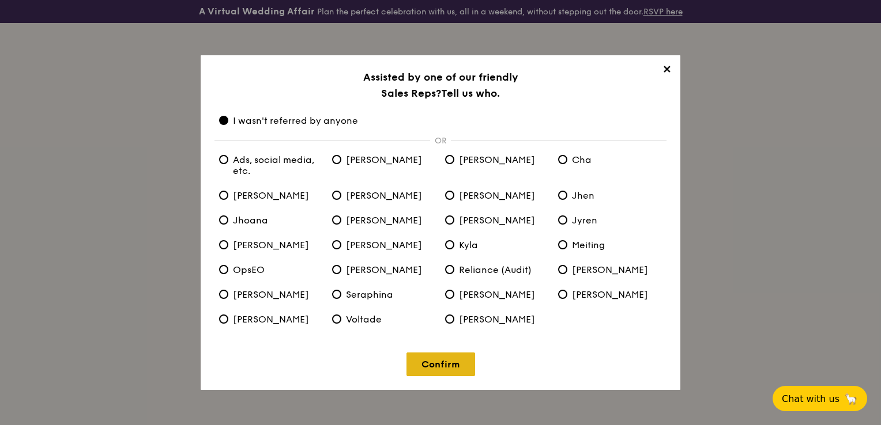
click at [445, 358] on link "Confirm" at bounding box center [440, 365] width 69 height 24
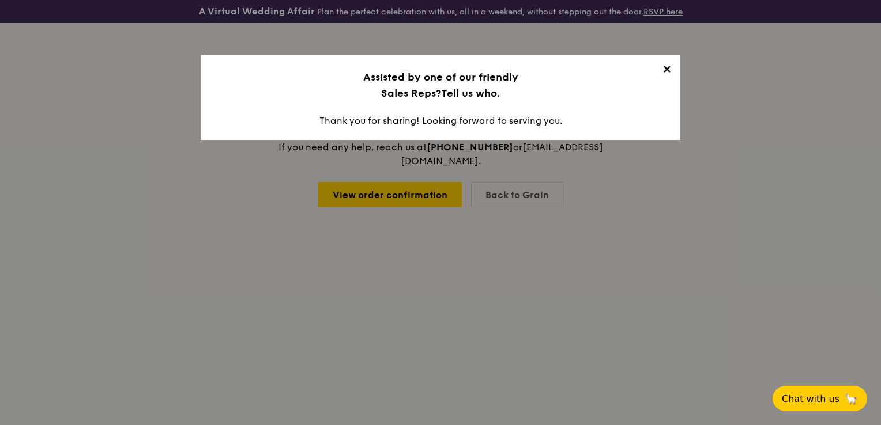
click at [669, 69] on span "✕" at bounding box center [666, 71] width 16 height 16
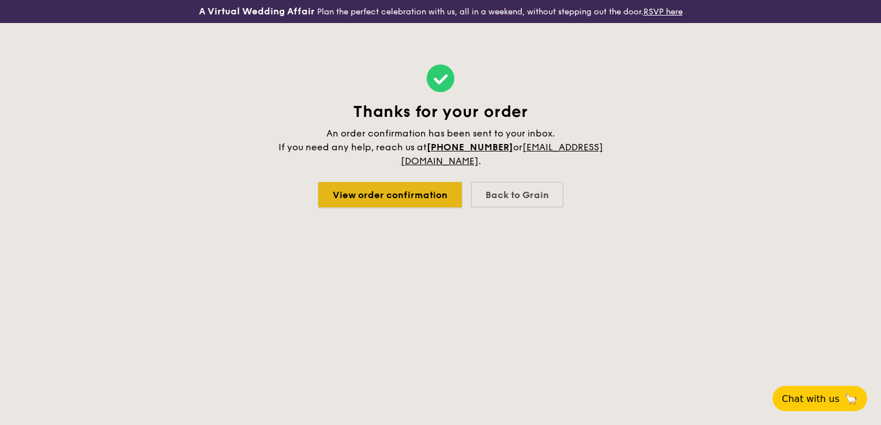
click at [366, 192] on link "View order confirmation" at bounding box center [389, 194] width 143 height 25
